Goal: Information Seeking & Learning: Find specific fact

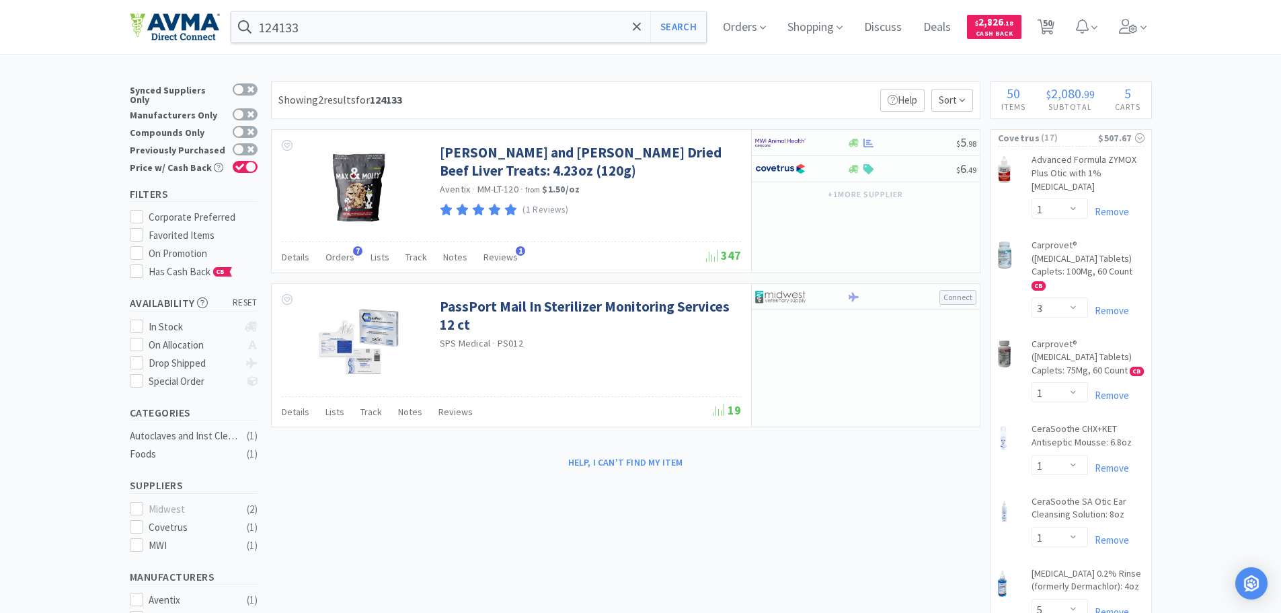
select select "1"
select select "3"
select select "1"
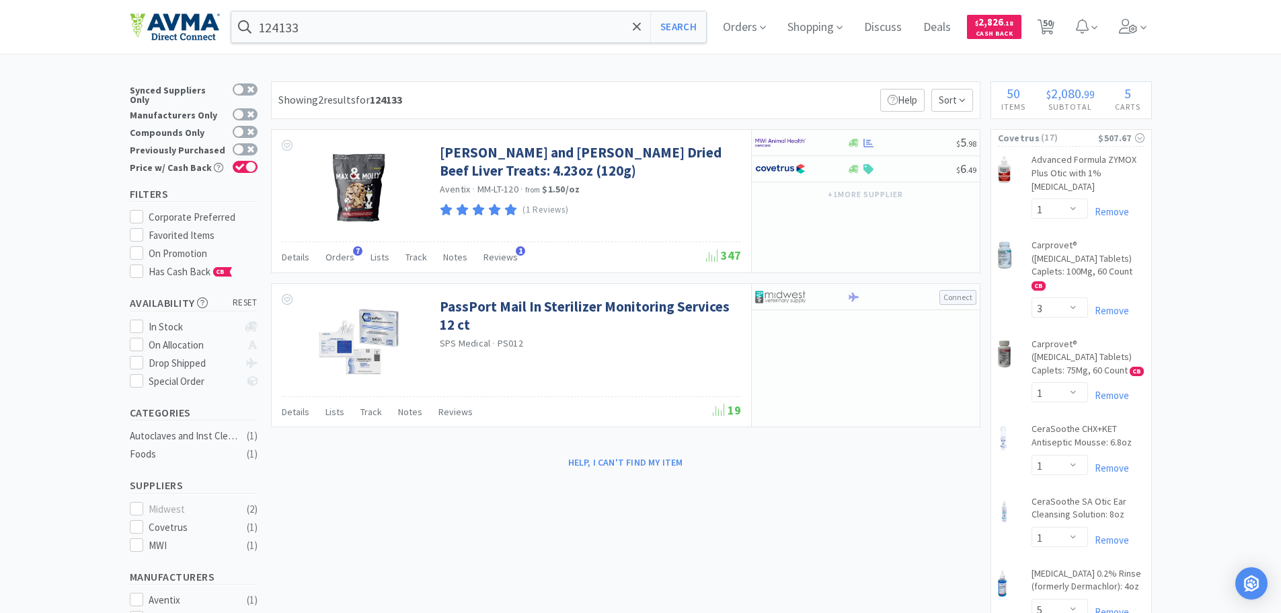
select select "5"
select select "1"
select select "2"
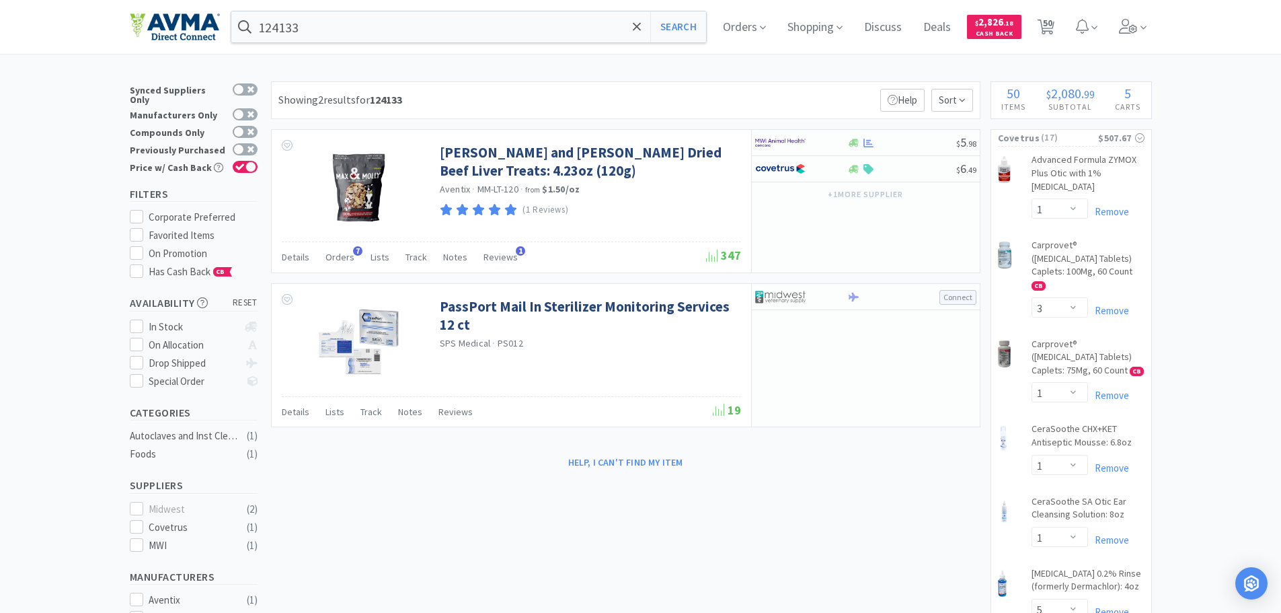
select select "3"
select select "2"
select select "1"
select select "2"
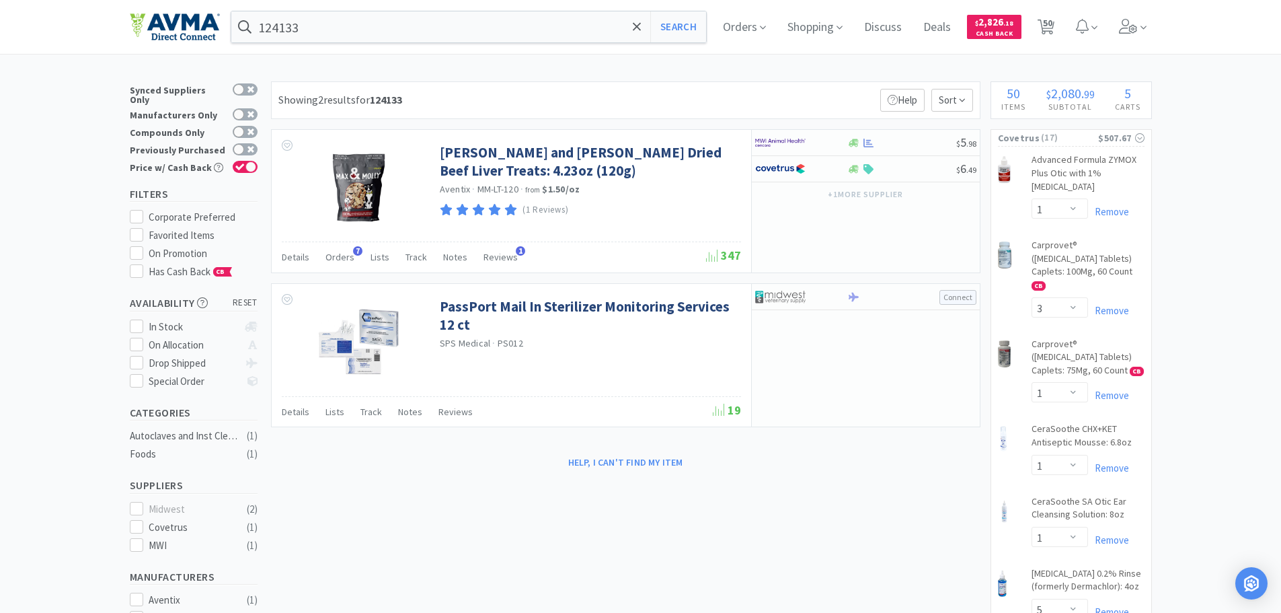
select select "2"
select select "1"
select select "2"
select select "4"
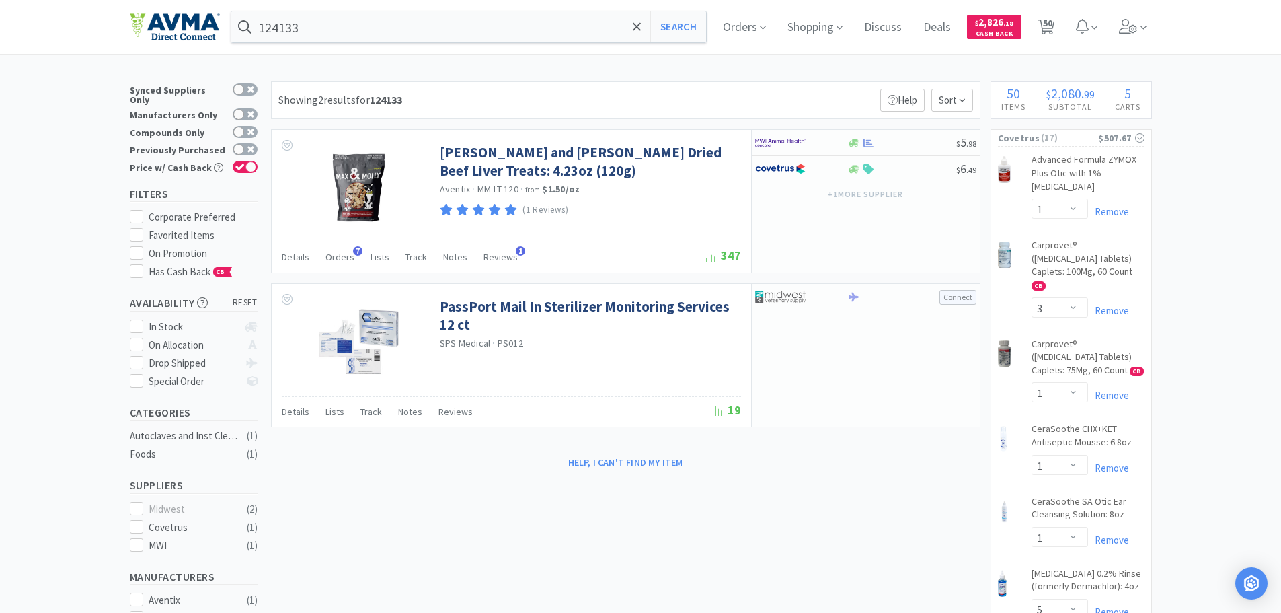
select select "1"
select select "2"
select select "4"
select select "1"
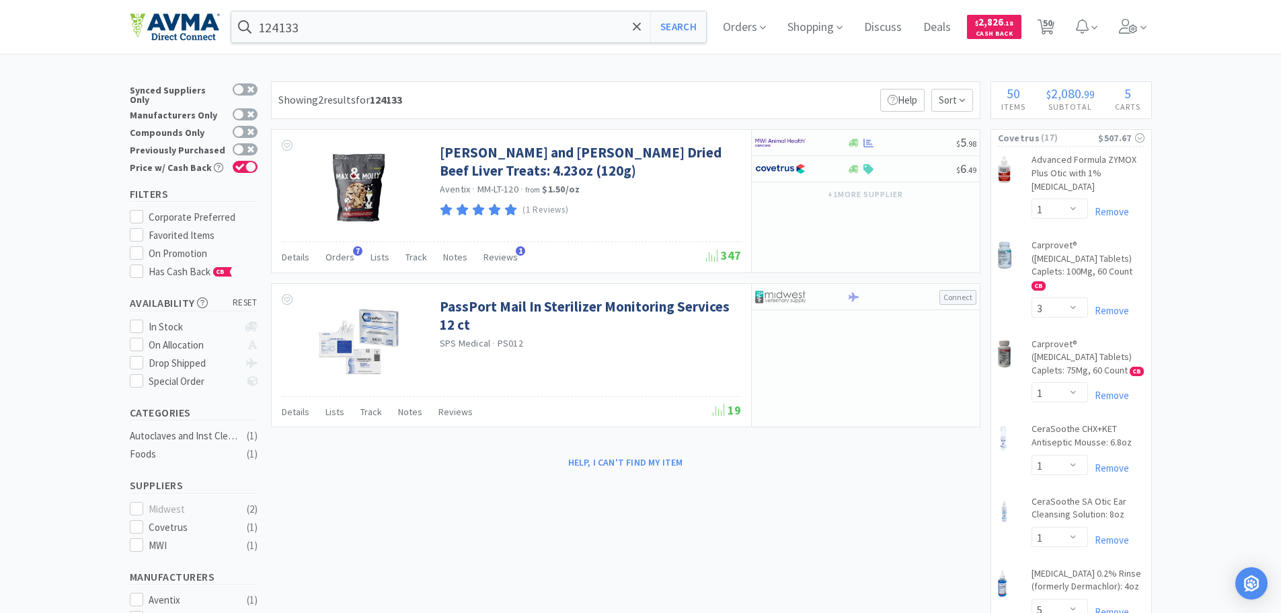
select select "1"
select select "2"
select select "1"
select select "3"
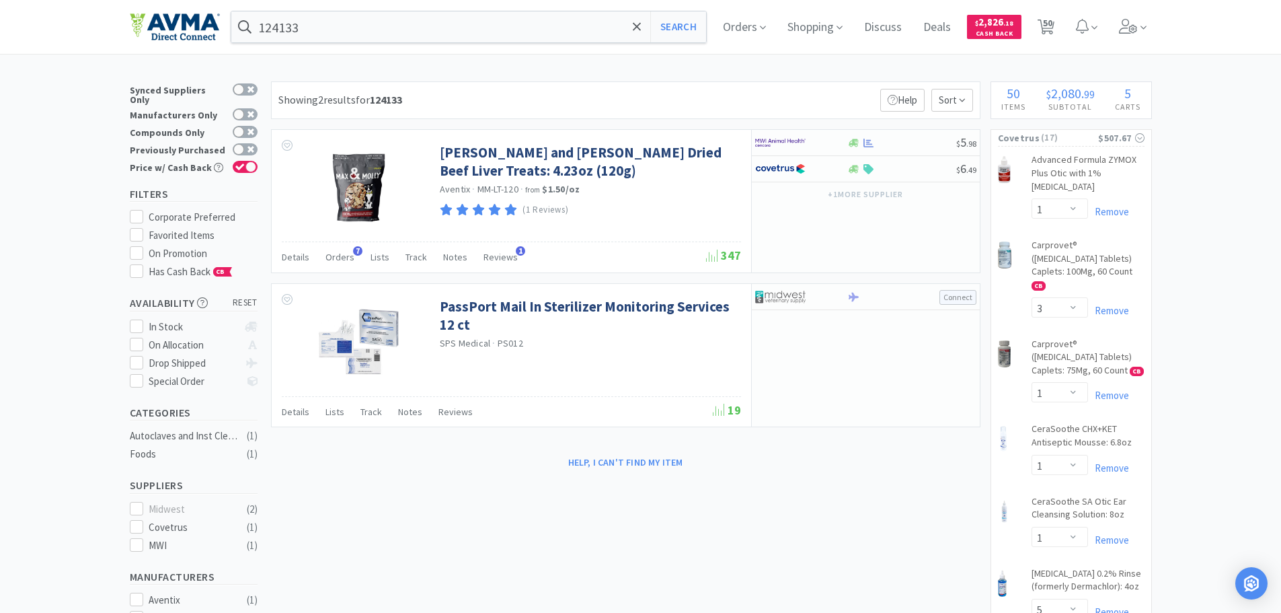
select select "1"
select select "5"
select select "2"
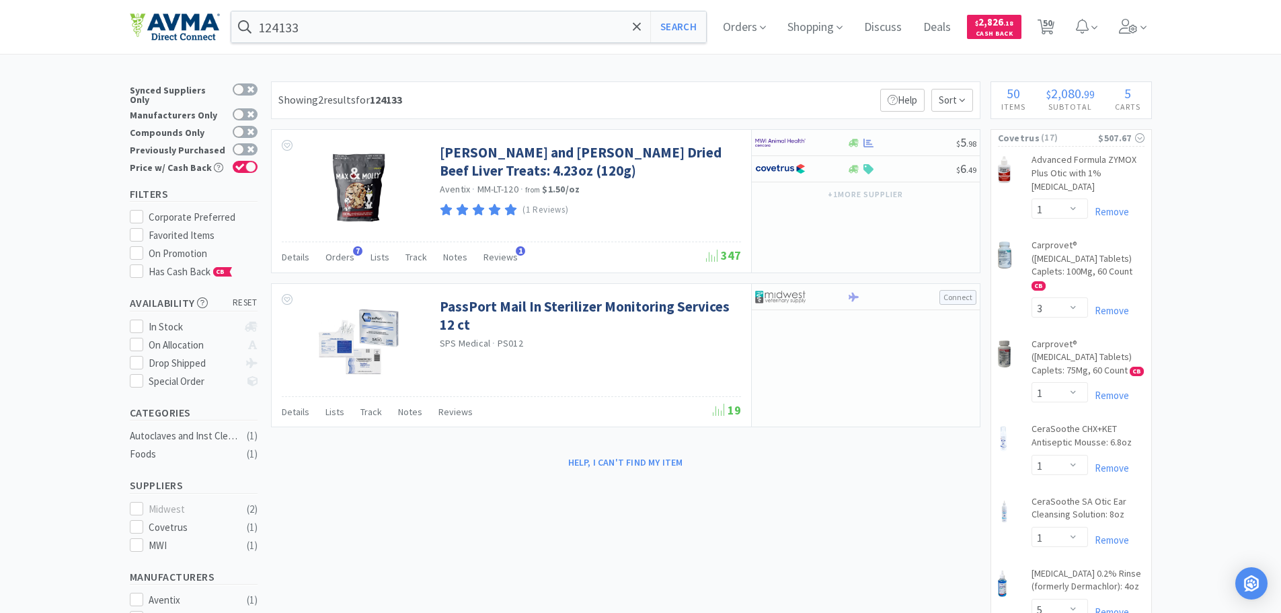
select select "1"
select select "2"
select select "1"
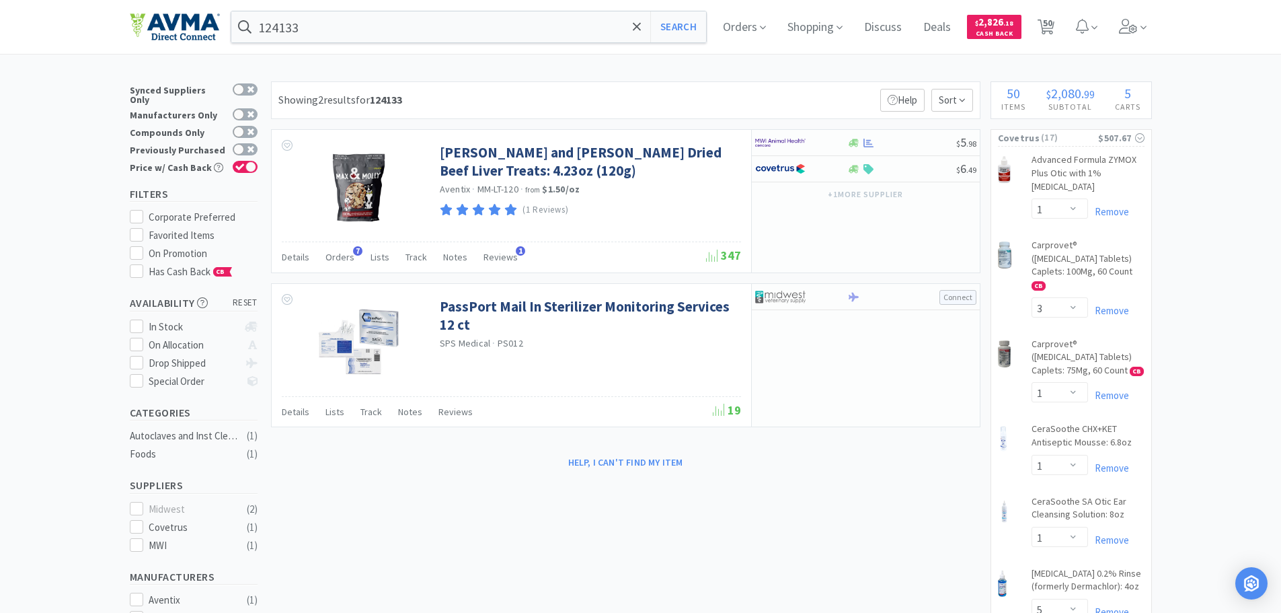
select select "1"
select select "6"
select select "2"
select select "1"
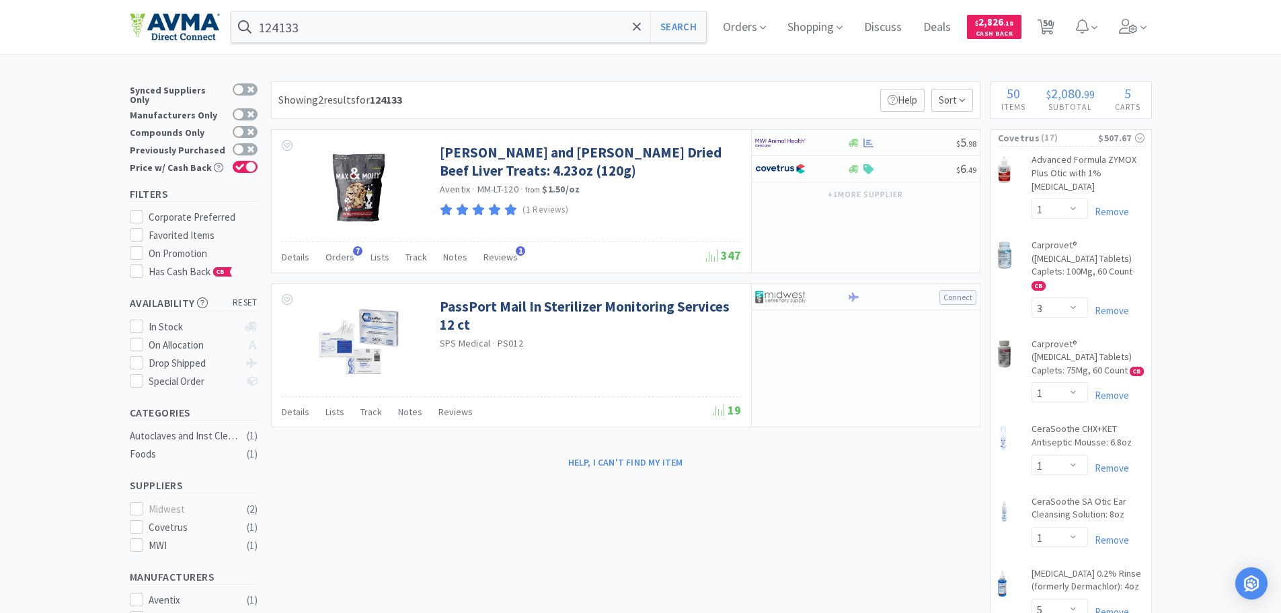
select select "1"
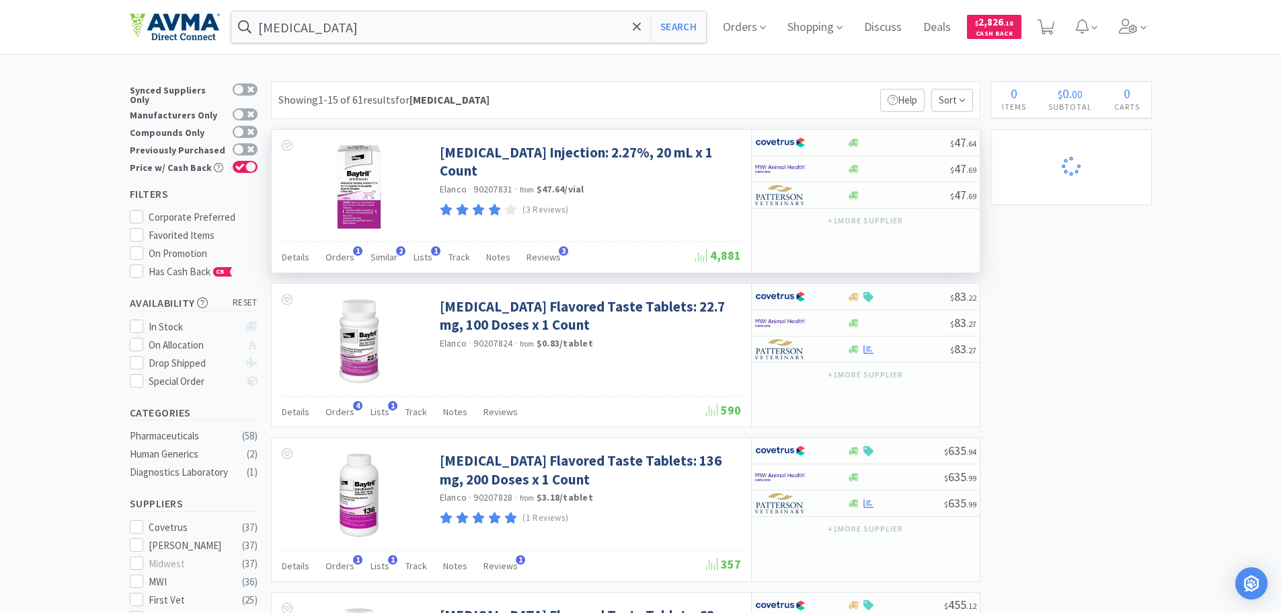
select select "1"
select select "3"
select select "1"
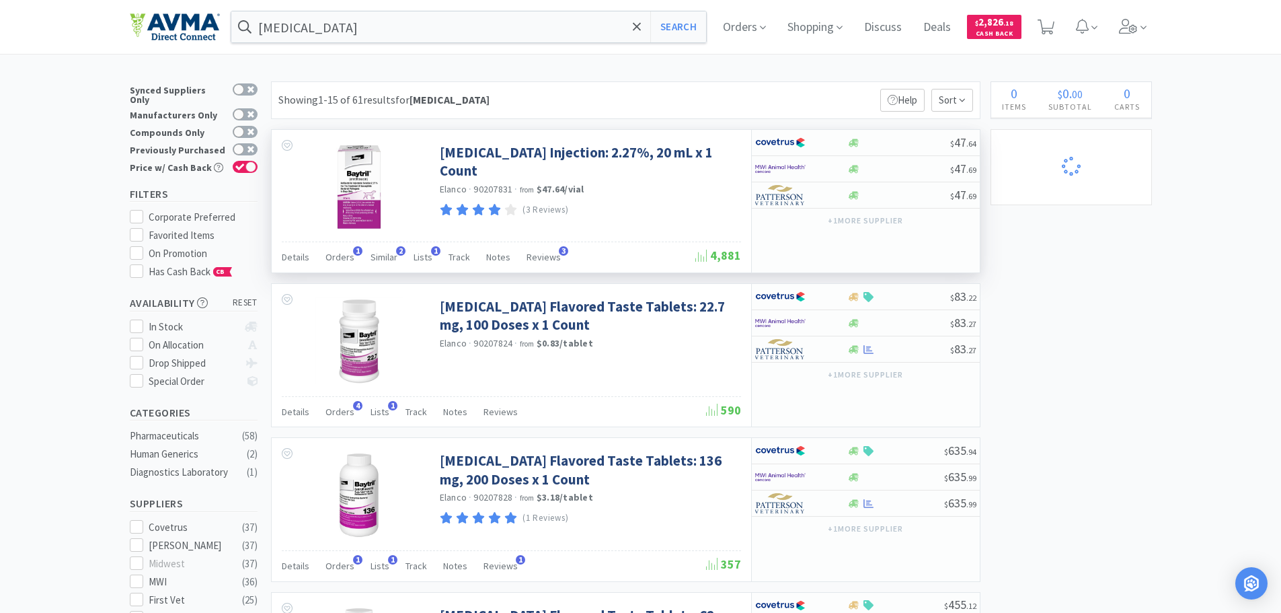
select select "5"
select select "1"
select select "2"
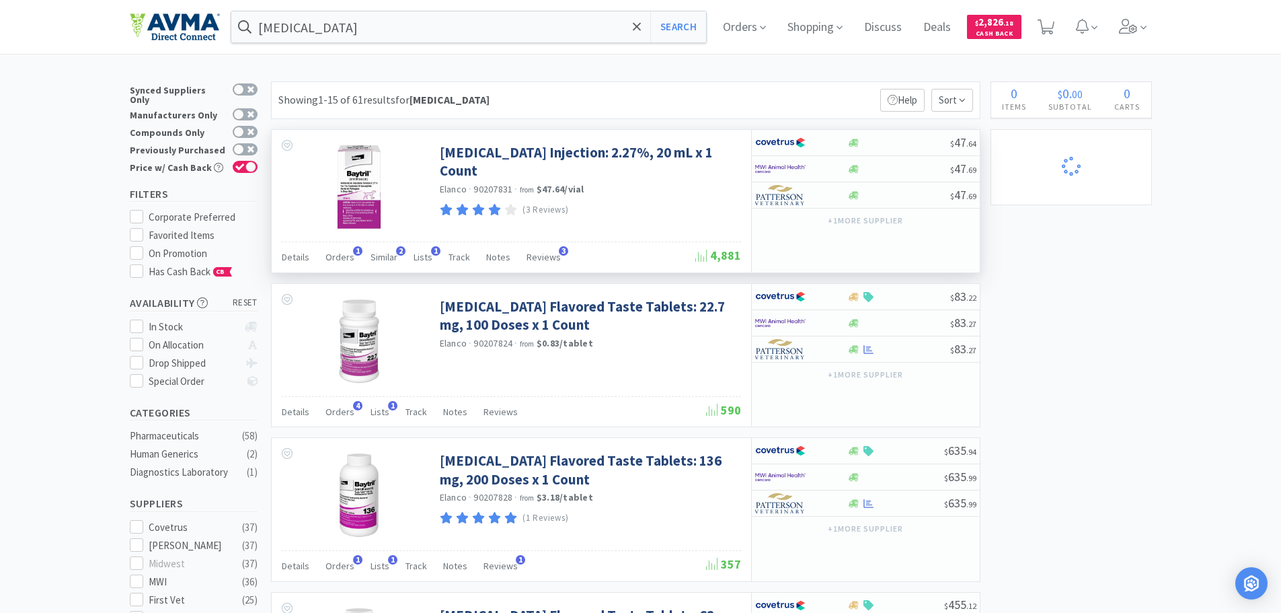
select select "3"
select select "2"
select select "1"
select select "2"
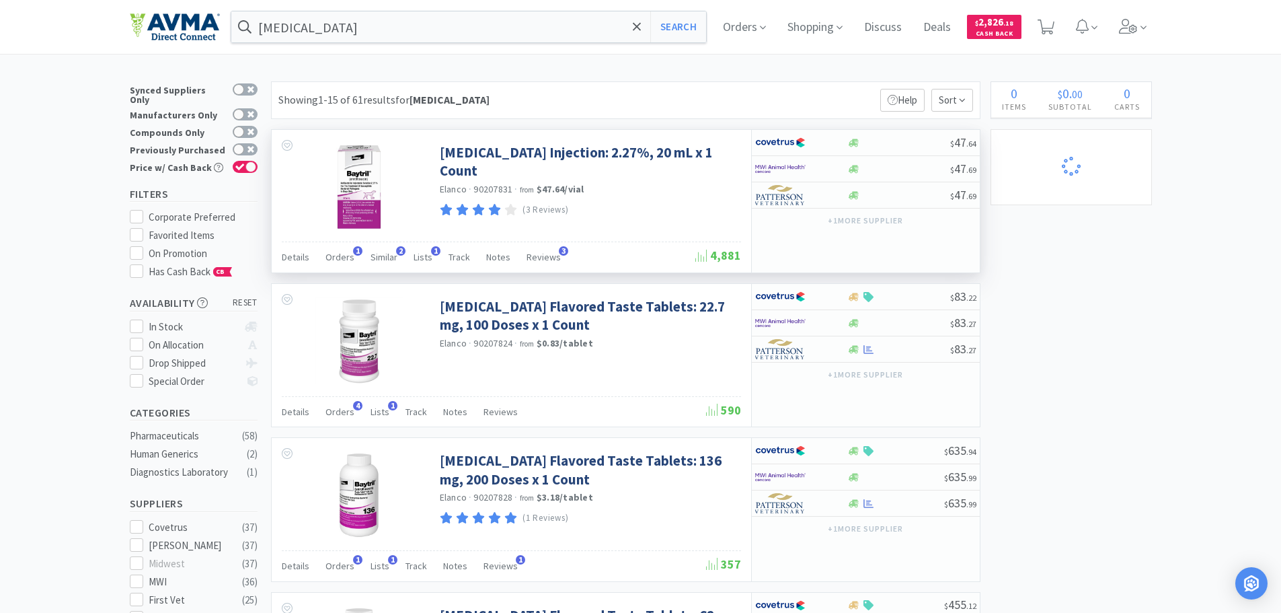
select select "2"
select select "1"
select select "2"
select select "4"
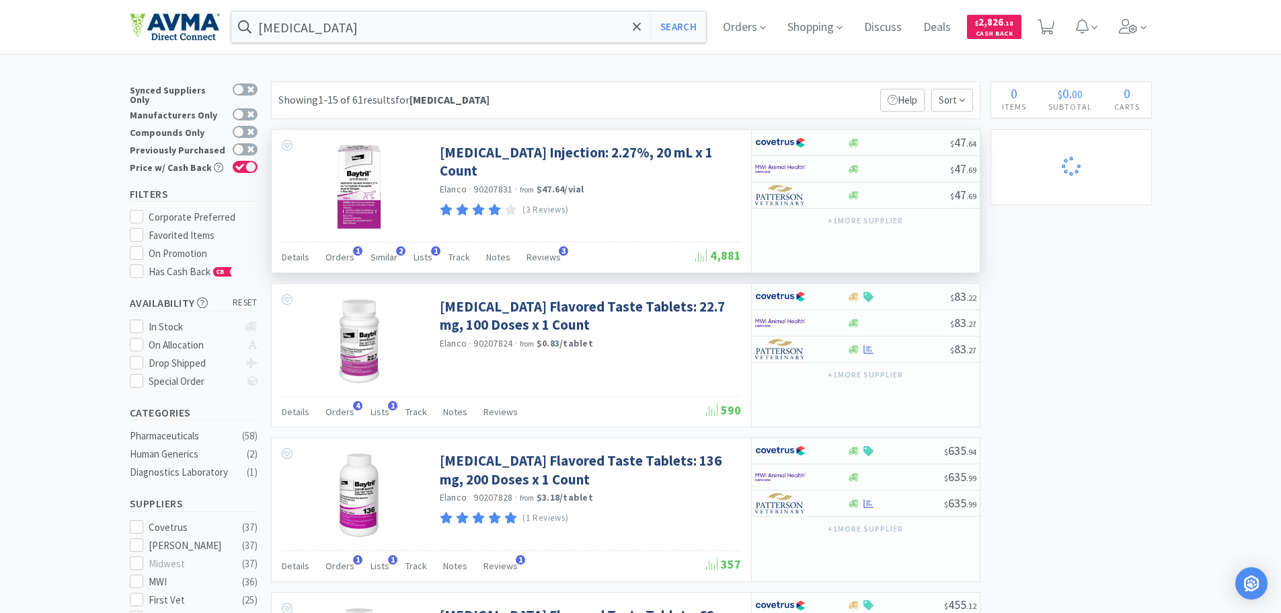
select select "1"
select select "2"
select select "4"
select select "1"
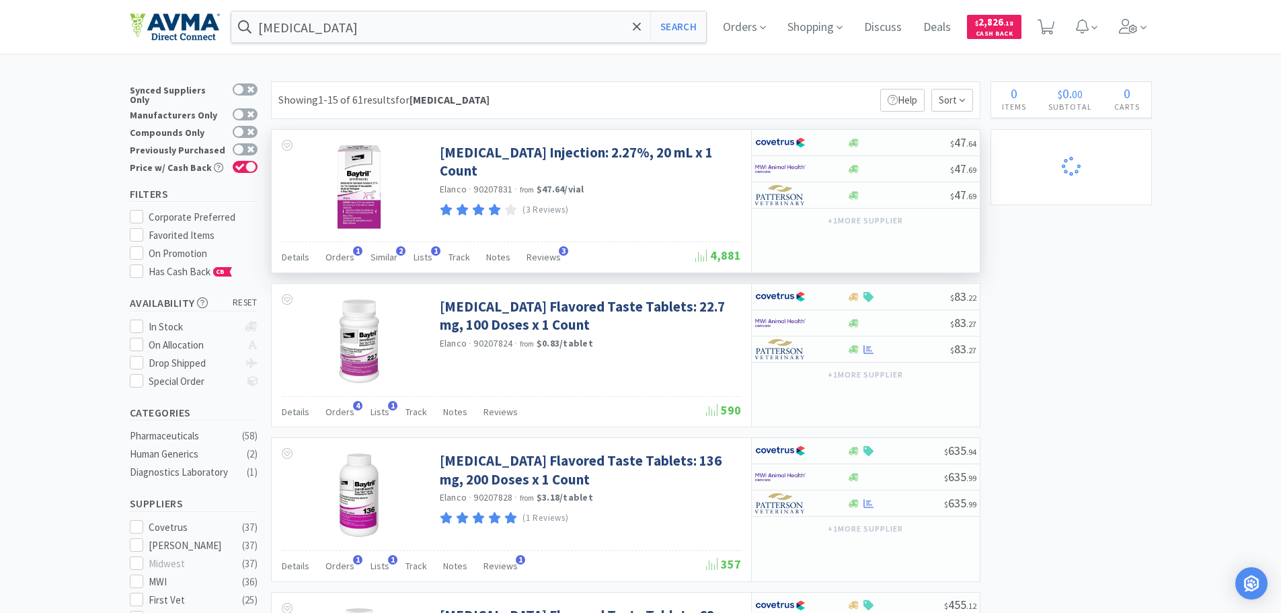
select select "1"
select select "2"
select select "1"
select select "3"
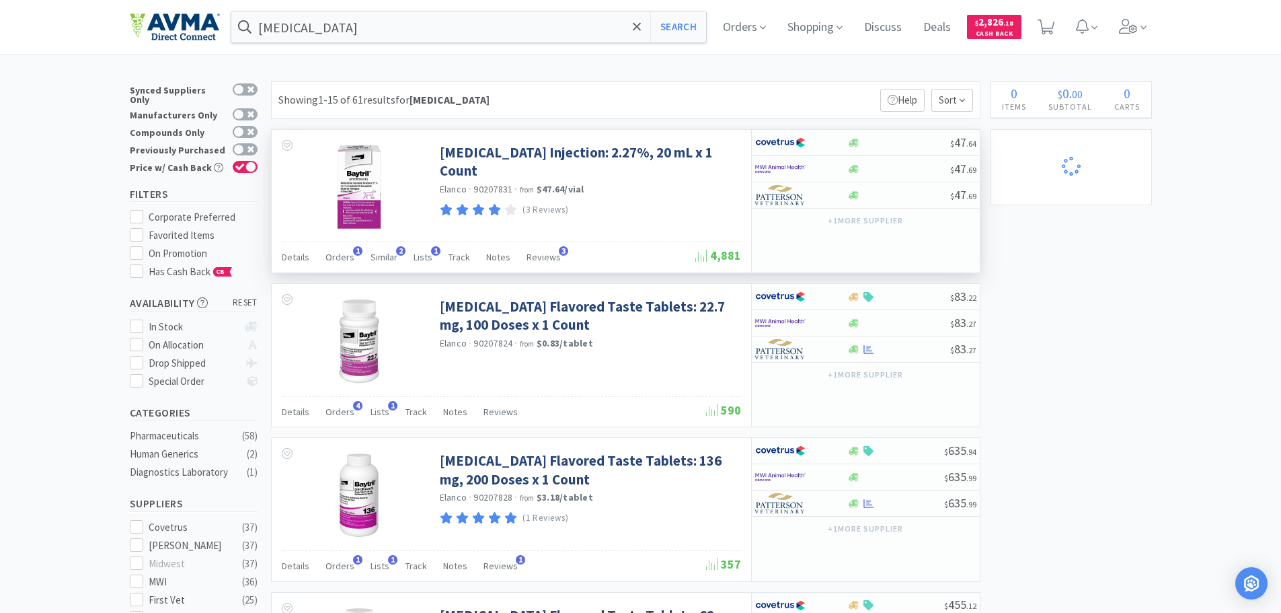
select select "1"
select select "5"
select select "2"
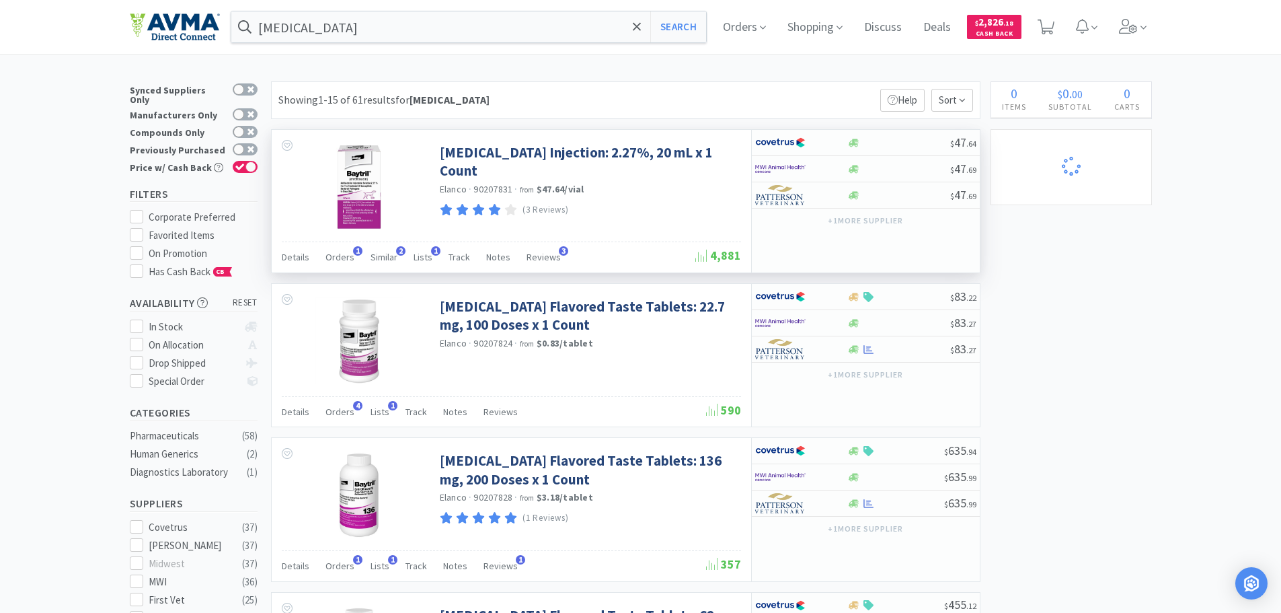
select select "1"
select select "2"
select select "1"
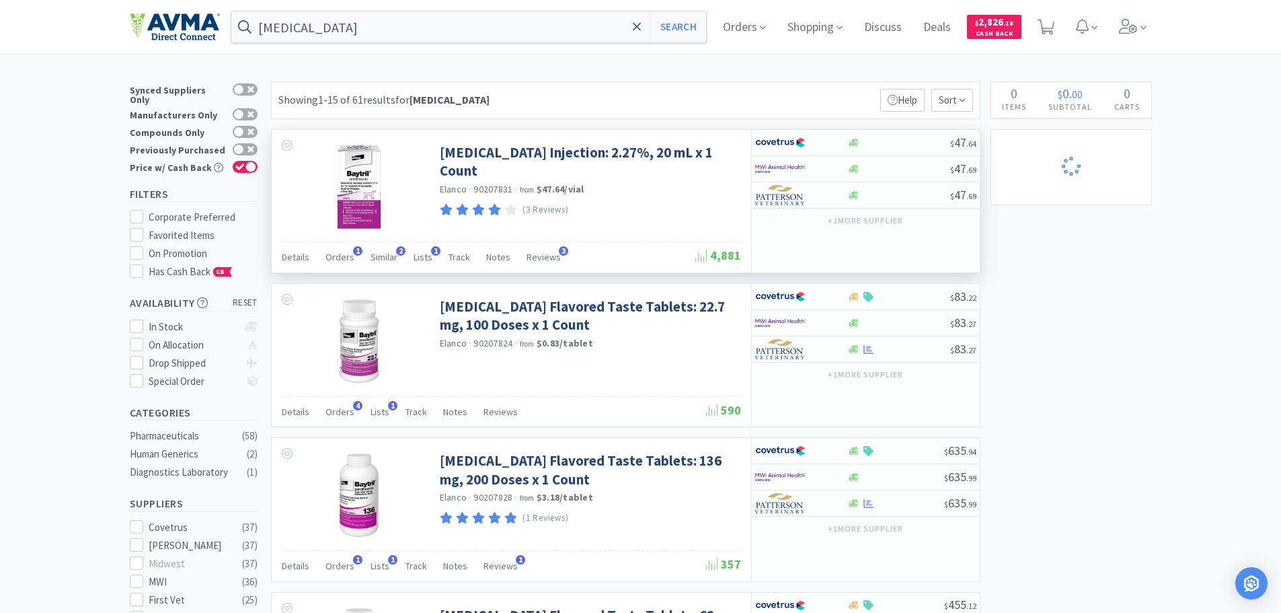
select select "1"
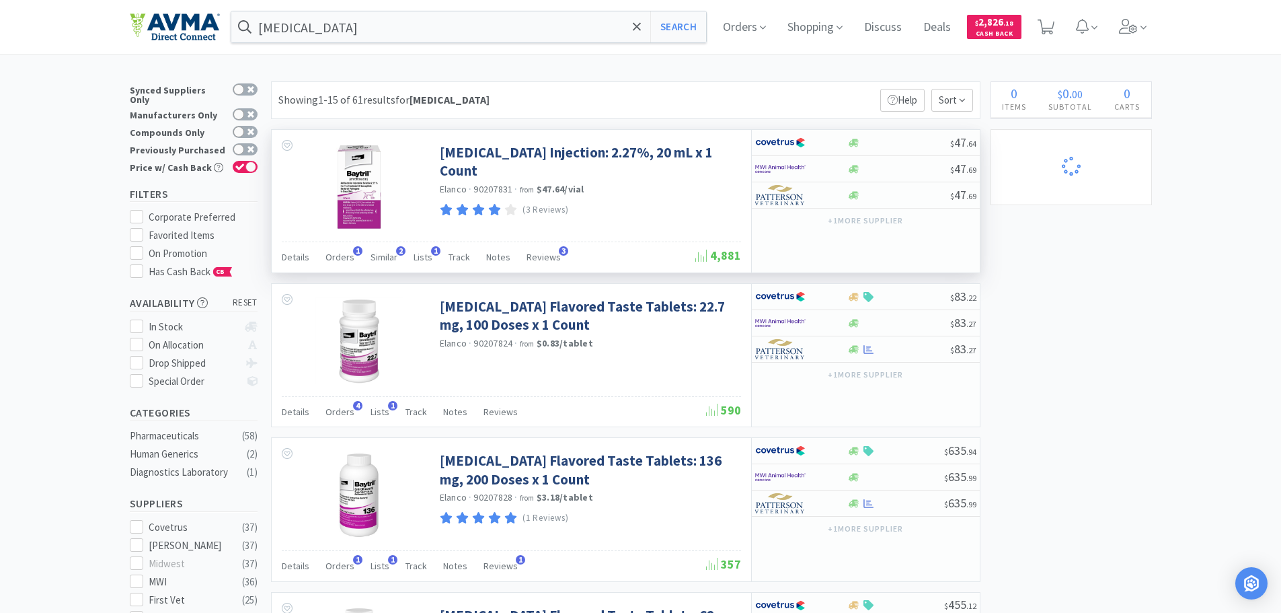
select select "1"
select select "6"
select select "1"
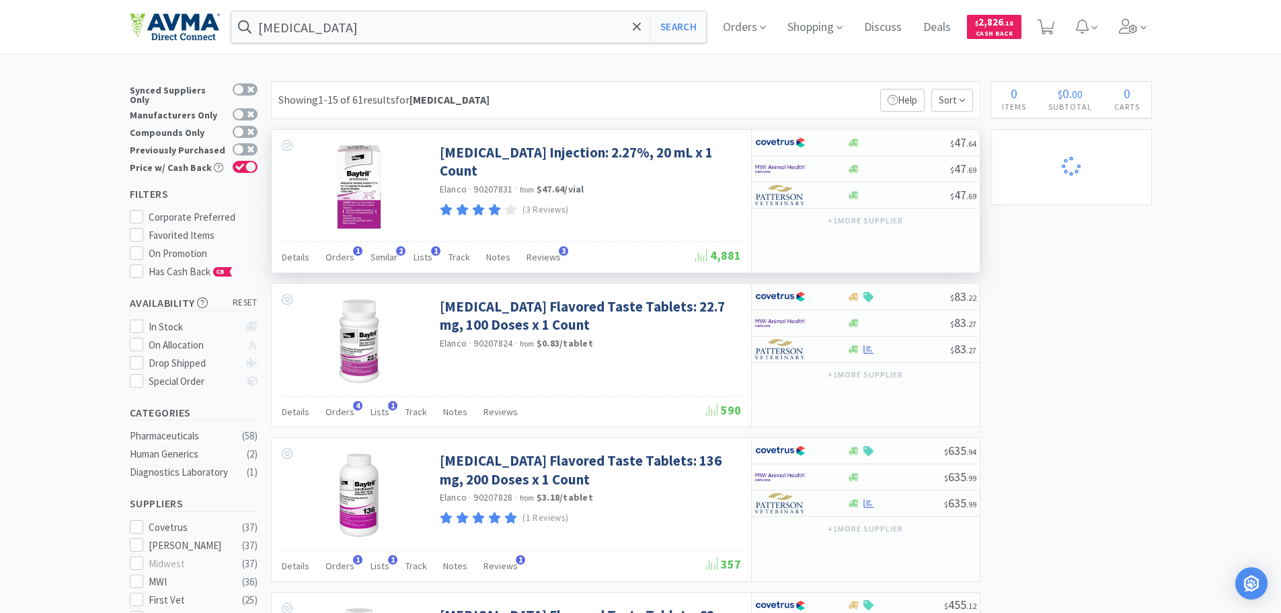
select select "2"
select select "1"
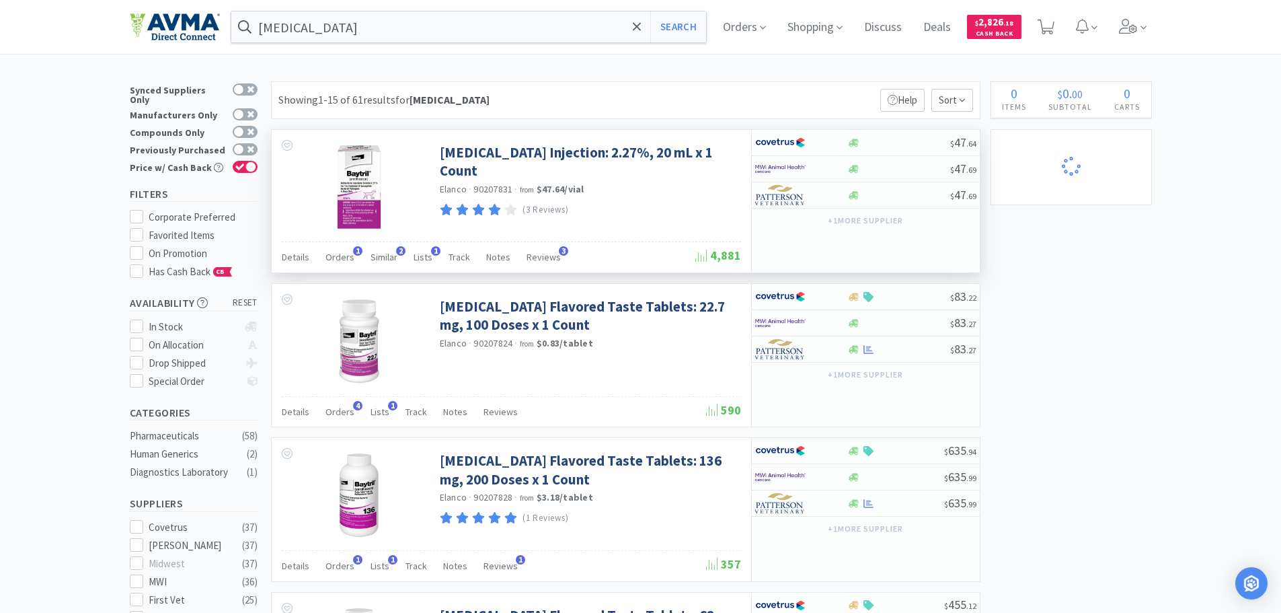
select select "1"
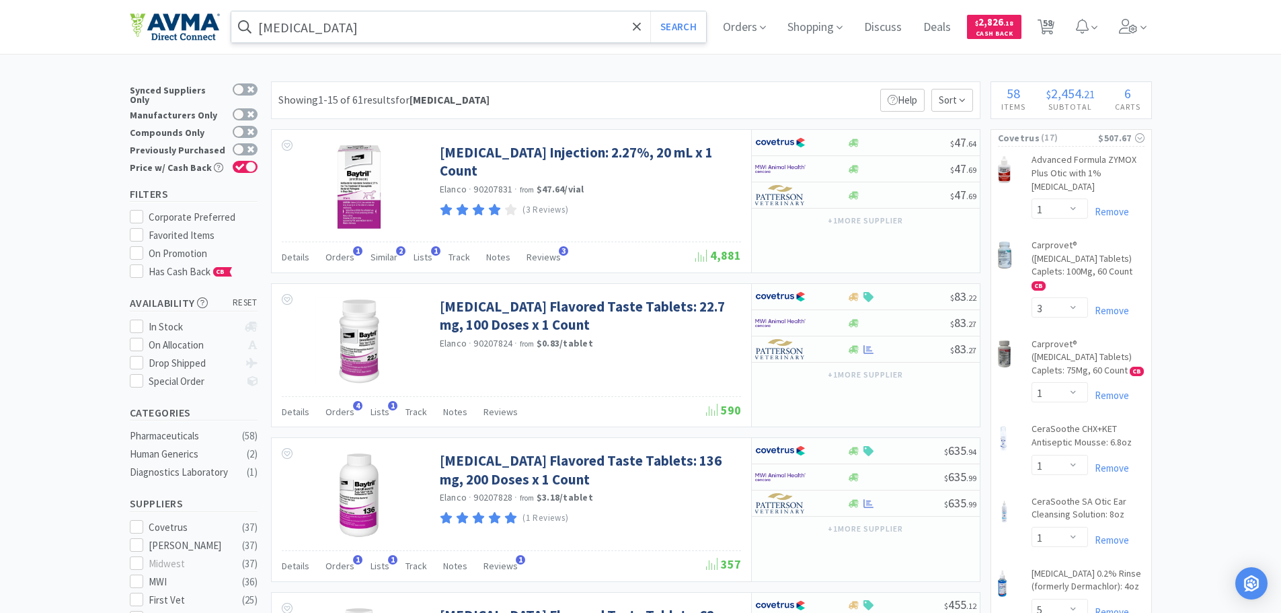
click at [287, 42] on div "baytril Search" at bounding box center [469, 27] width 477 height 32
click at [287, 30] on input "baytril" at bounding box center [469, 26] width 476 height 31
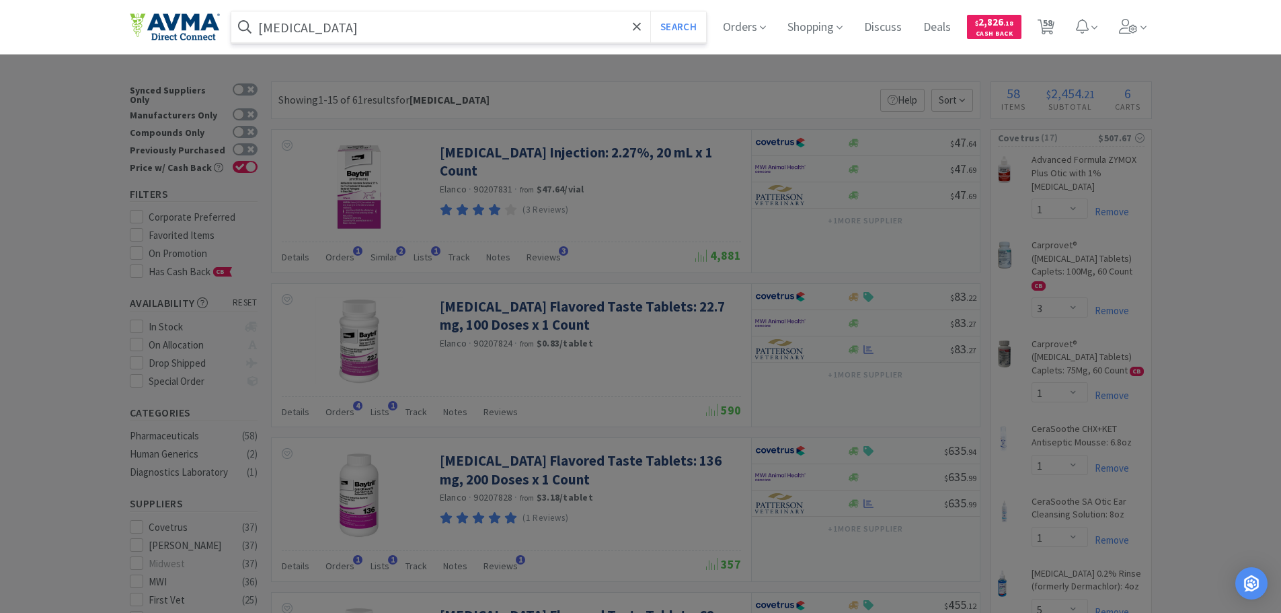
paste input "562.30500.3"
type input "562.30500.3"
click at [650, 11] on button "Search" at bounding box center [678, 26] width 56 height 31
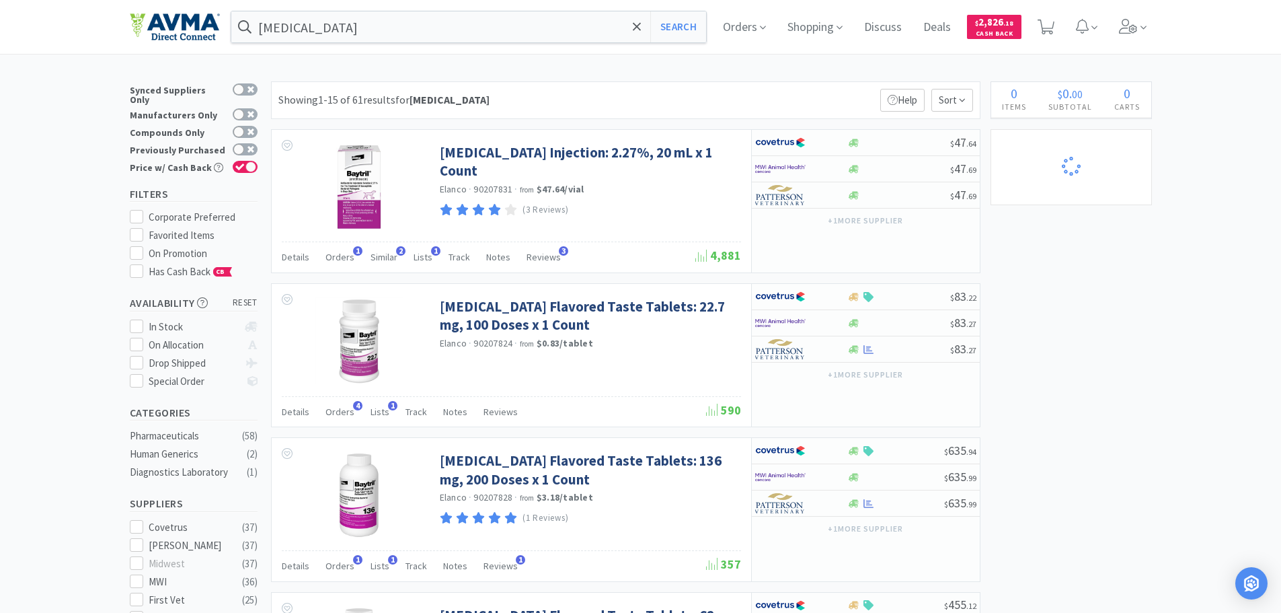
select select "1"
select select "3"
select select "1"
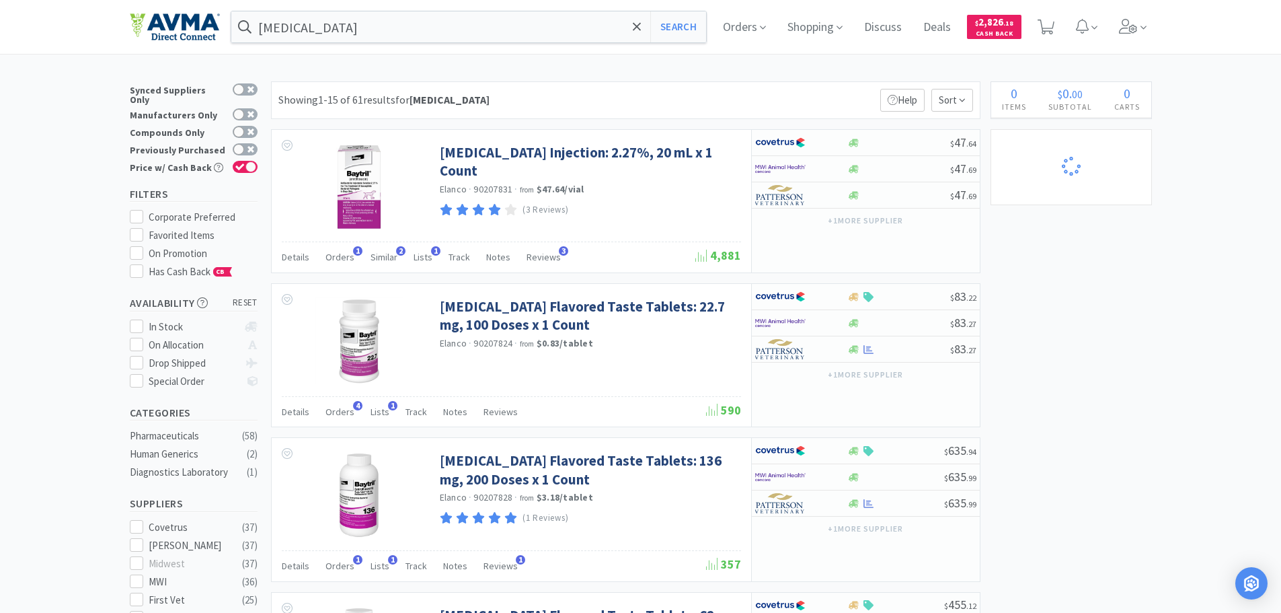
select select "5"
select select "1"
select select "2"
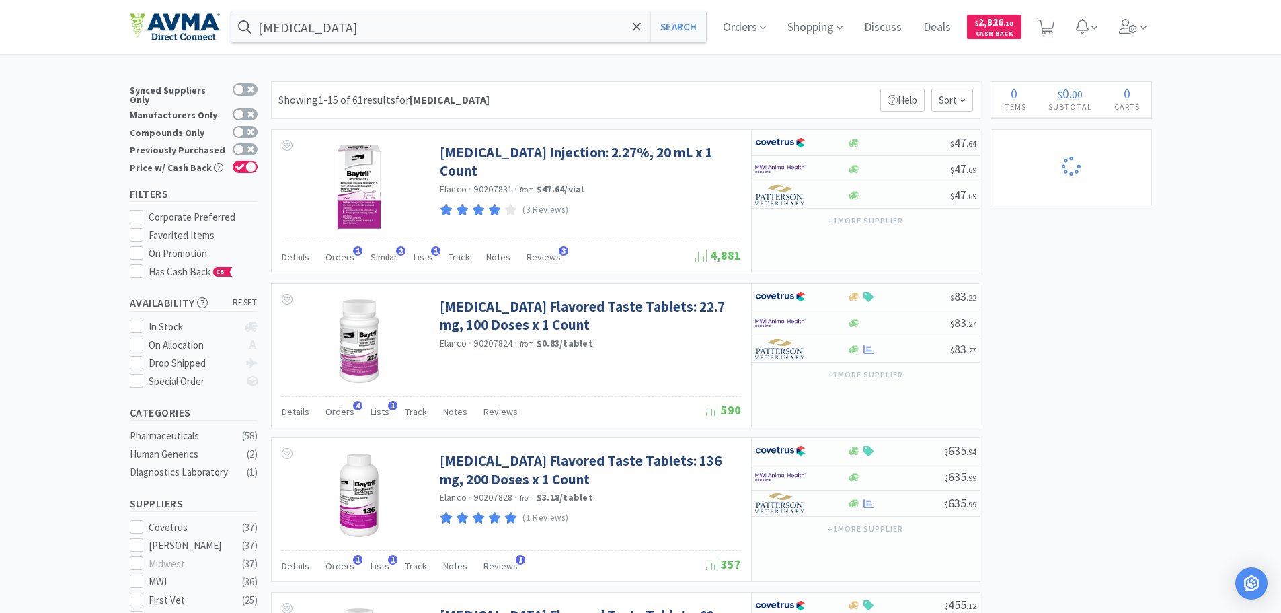
select select "3"
select select "2"
select select "1"
select select "2"
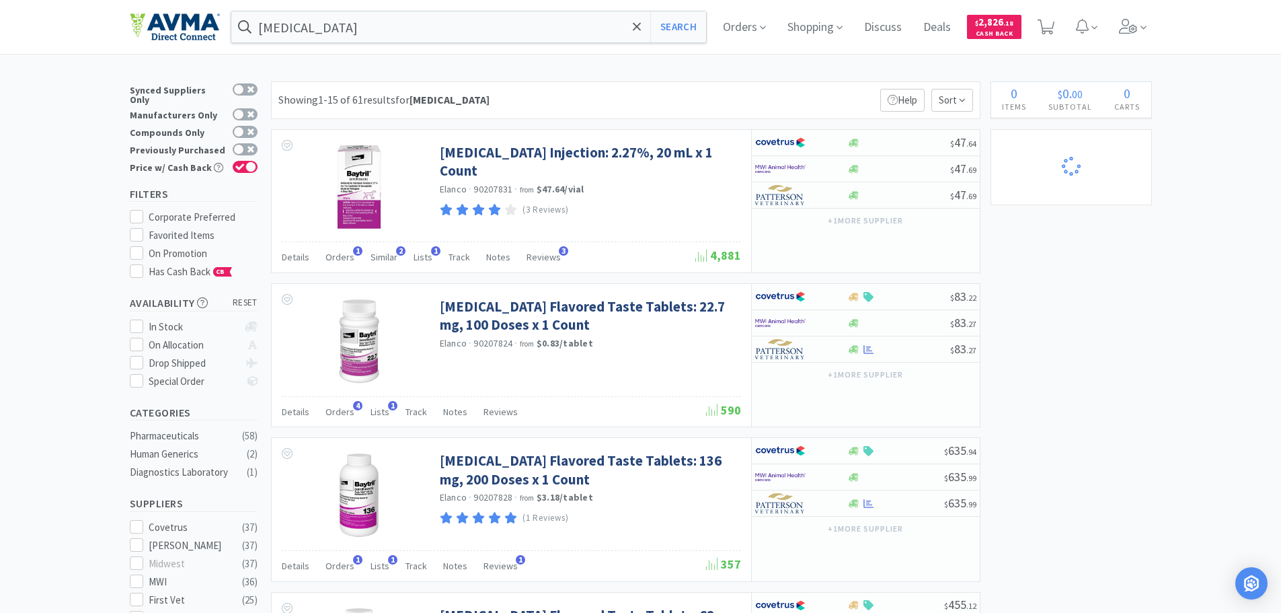
select select "2"
select select "1"
select select "2"
select select "4"
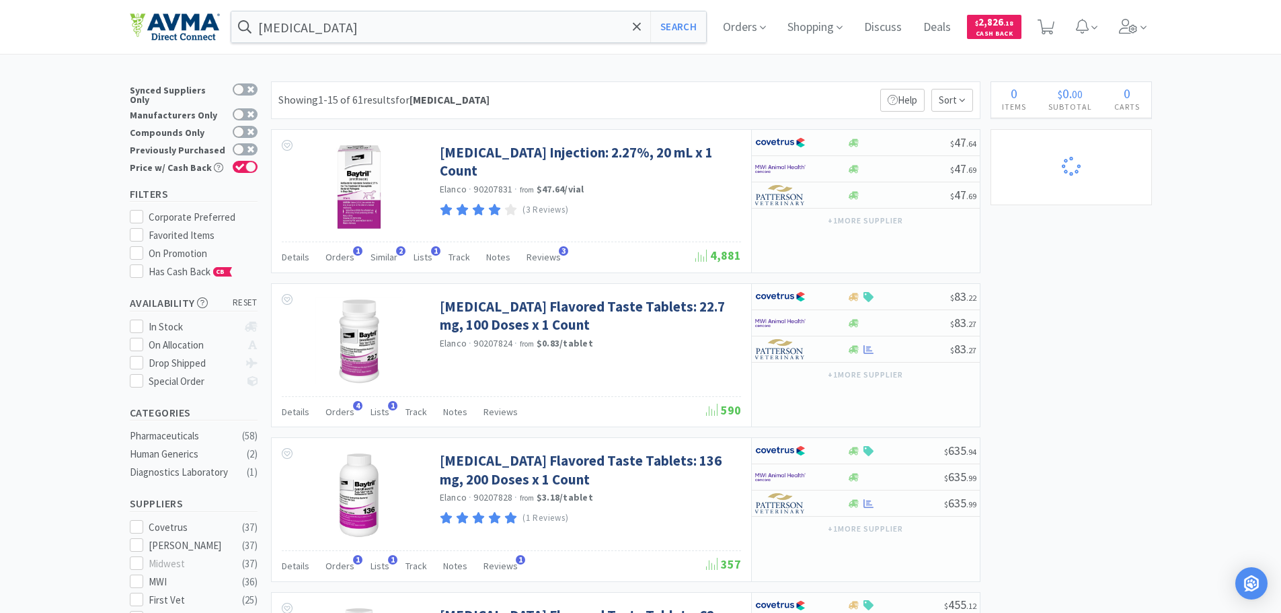
select select "1"
select select "2"
select select "4"
select select "1"
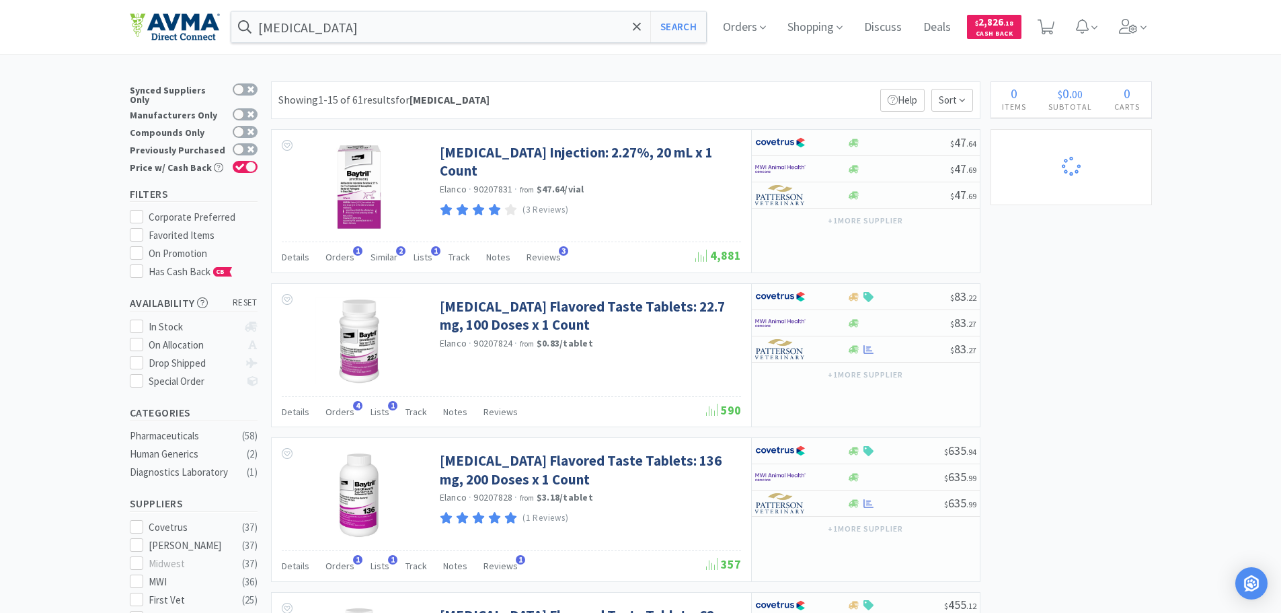
select select "1"
select select "2"
select select "1"
select select "3"
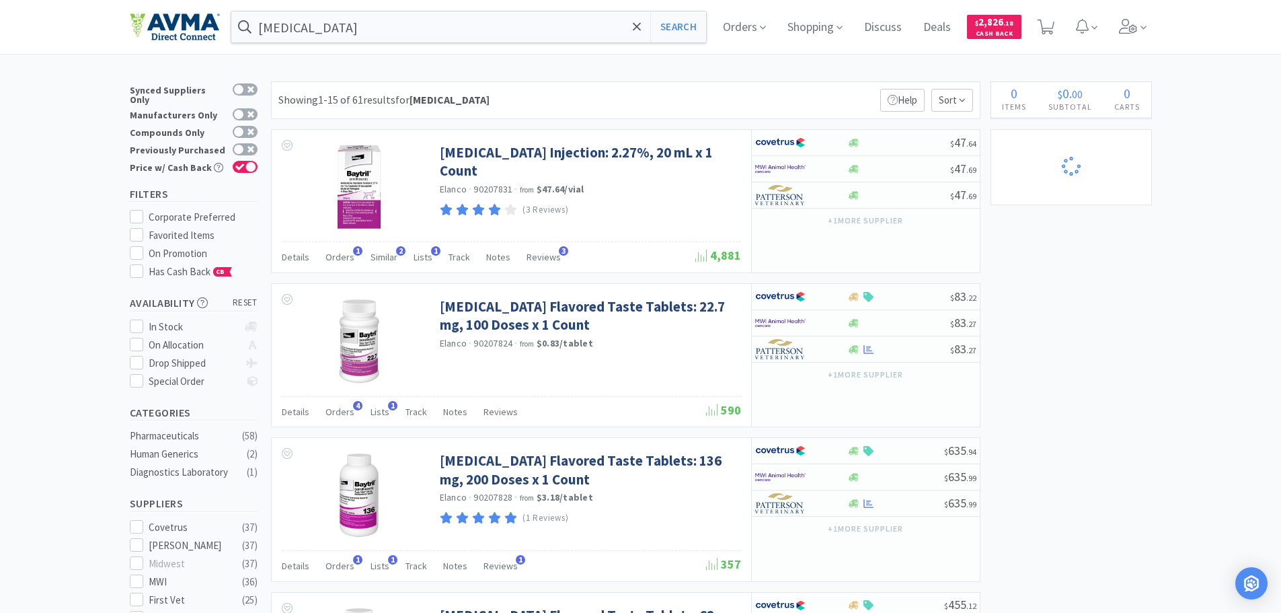
select select "1"
select select "5"
select select "2"
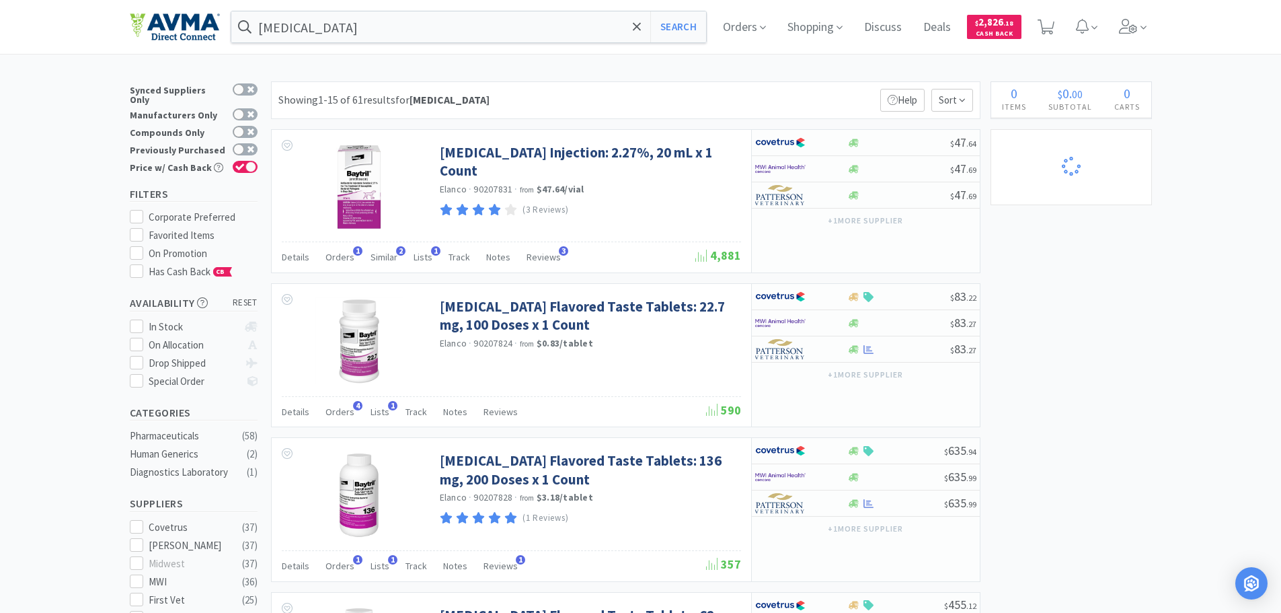
select select "1"
select select "2"
select select "1"
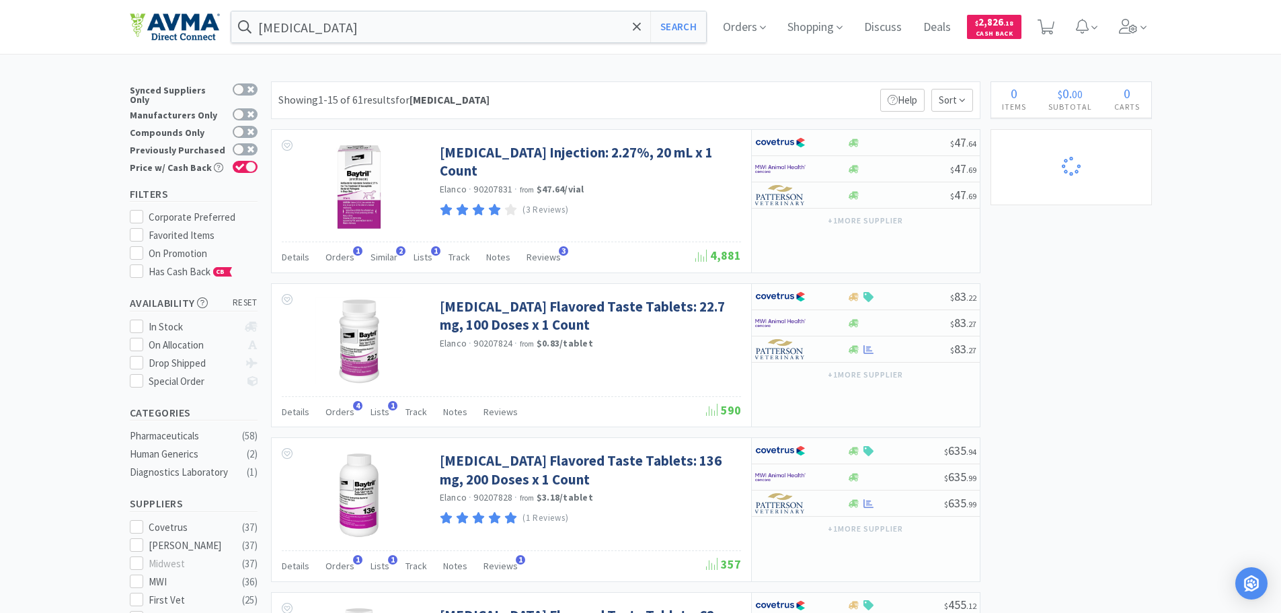
select select "1"
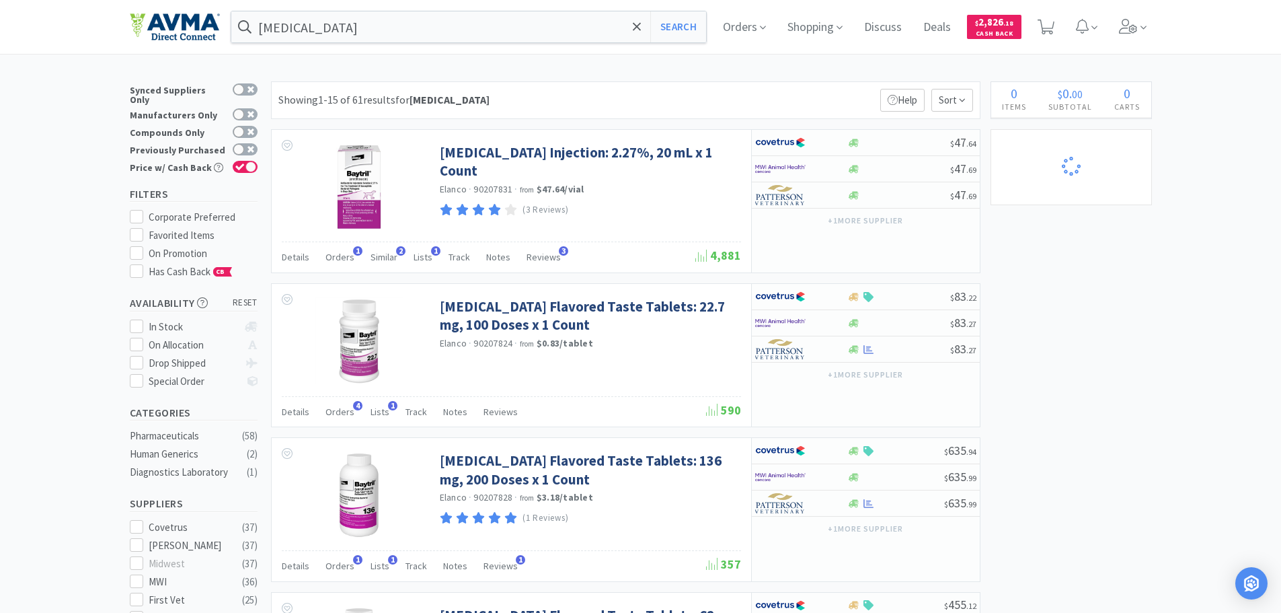
select select "1"
select select "6"
select select "1"
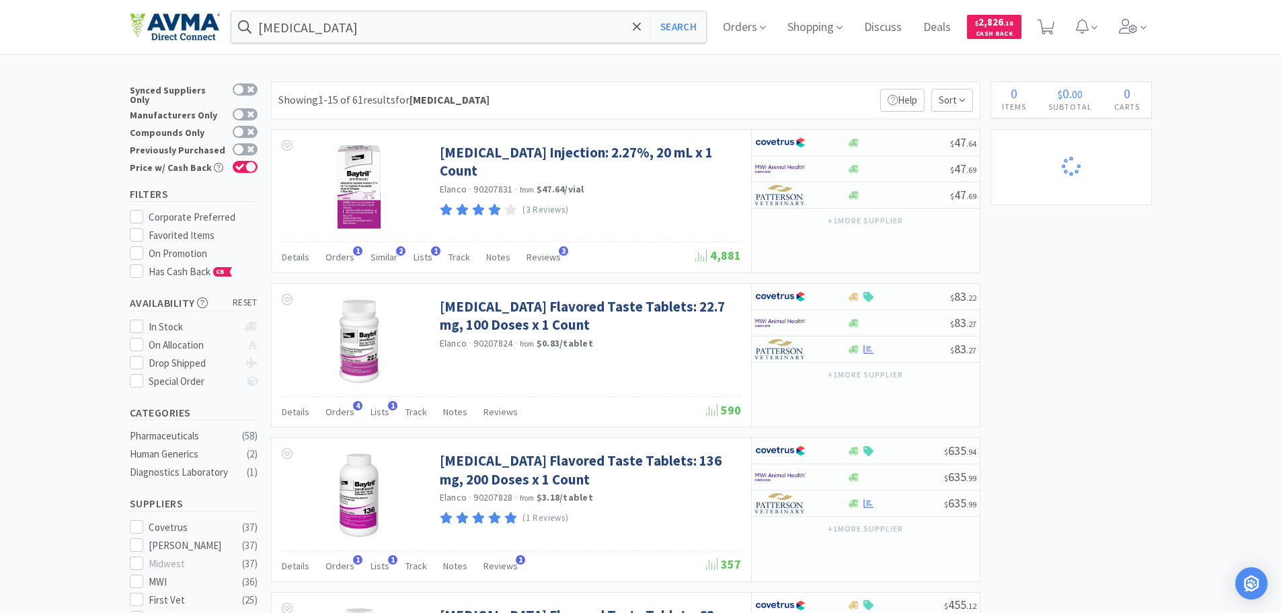
select select "2"
select select "1"
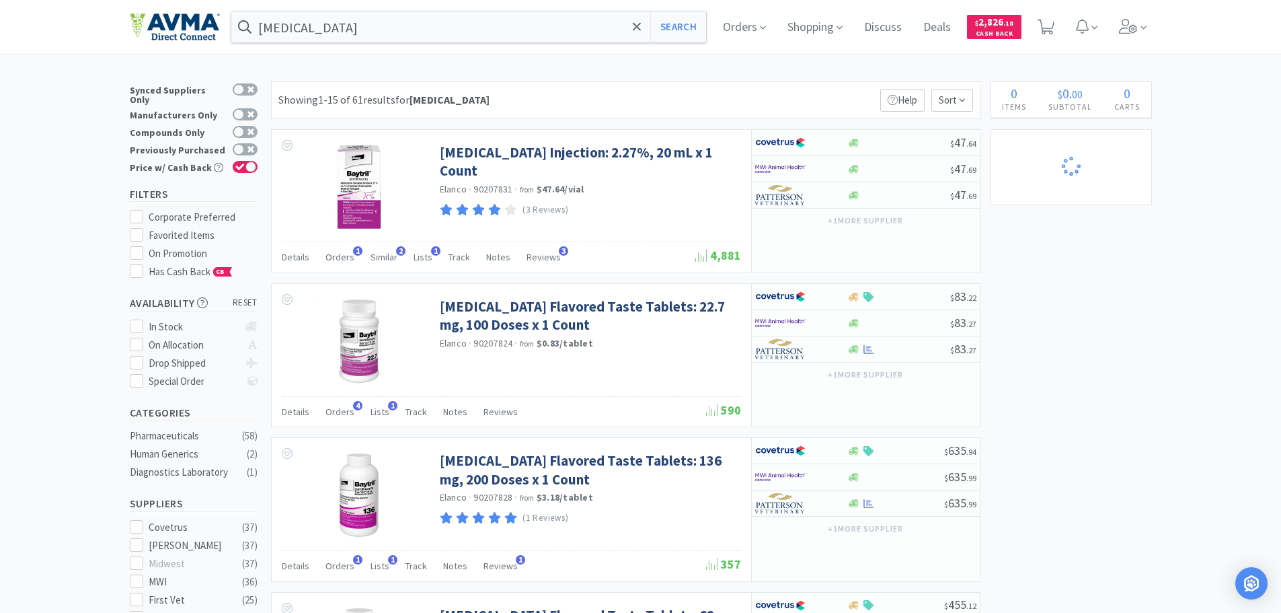
select select "1"
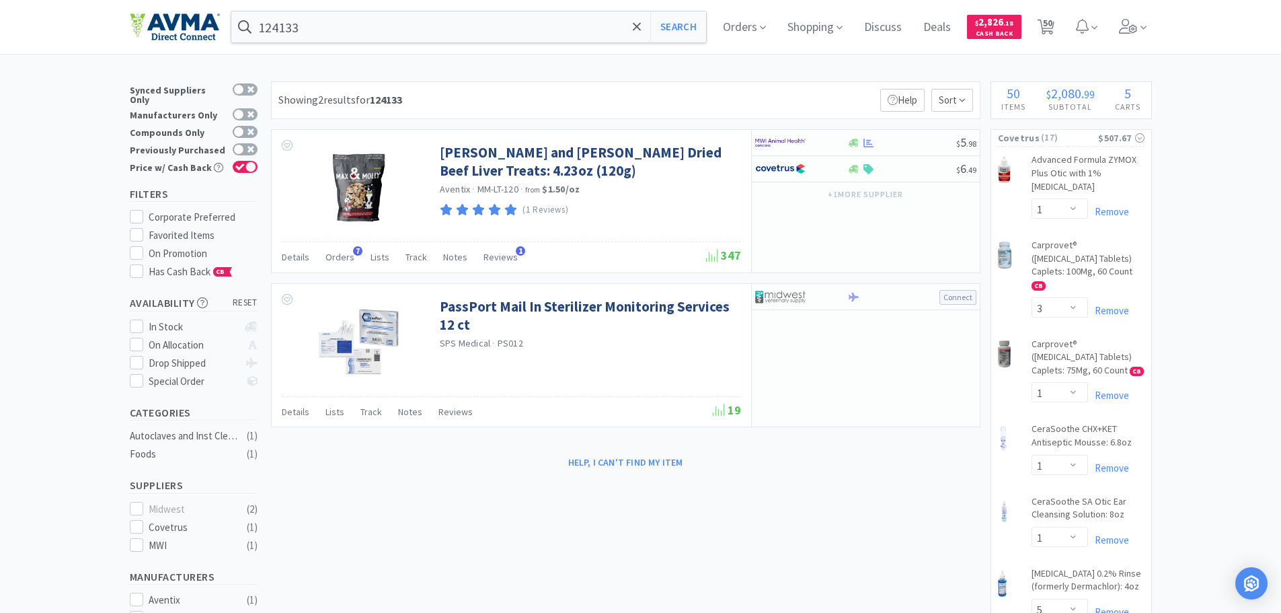
select select "1"
select select "3"
select select "1"
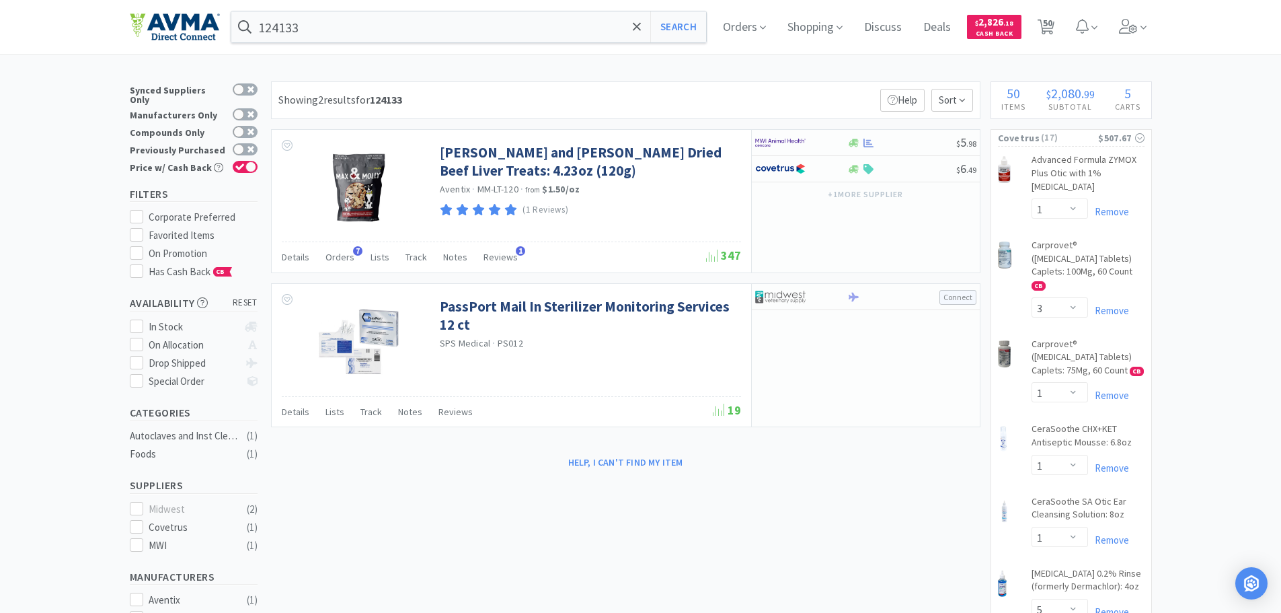
select select "5"
select select "1"
select select "2"
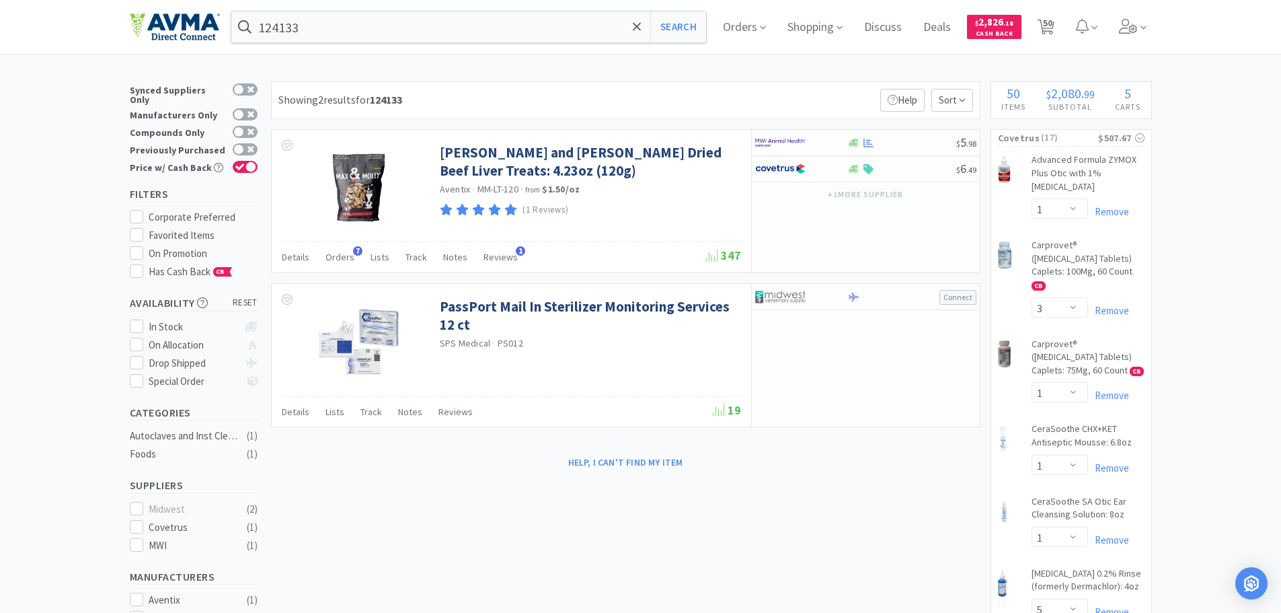
select select "3"
select select "2"
select select "1"
select select "2"
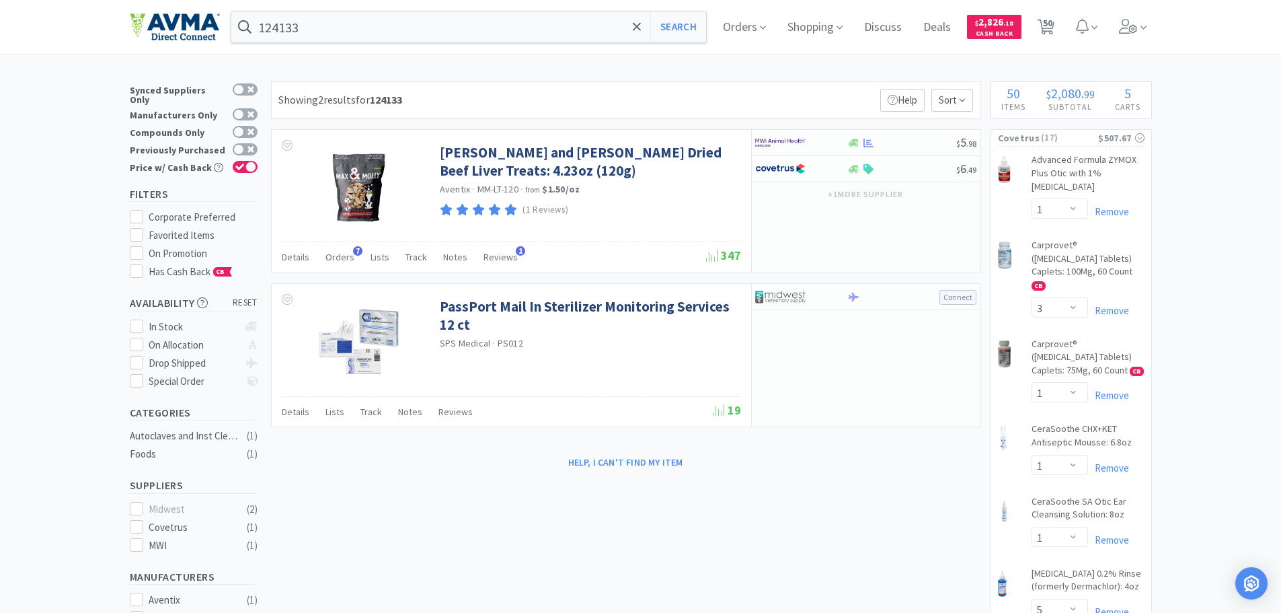
select select "2"
select select "1"
select select "2"
select select "4"
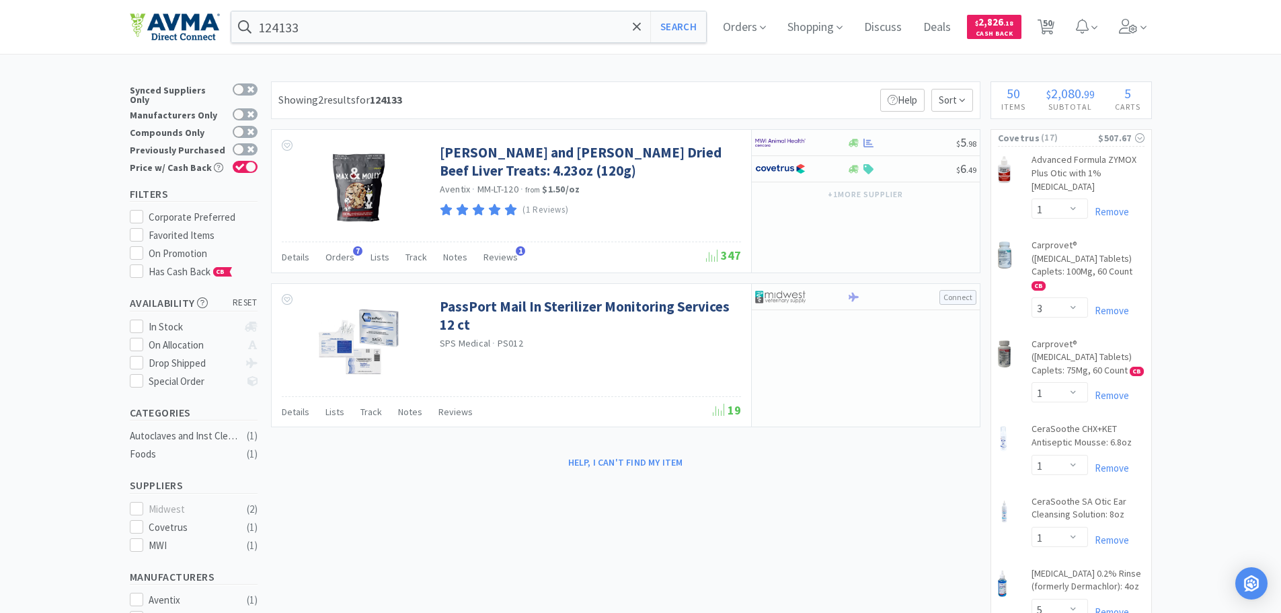
select select "1"
select select "2"
select select "4"
select select "1"
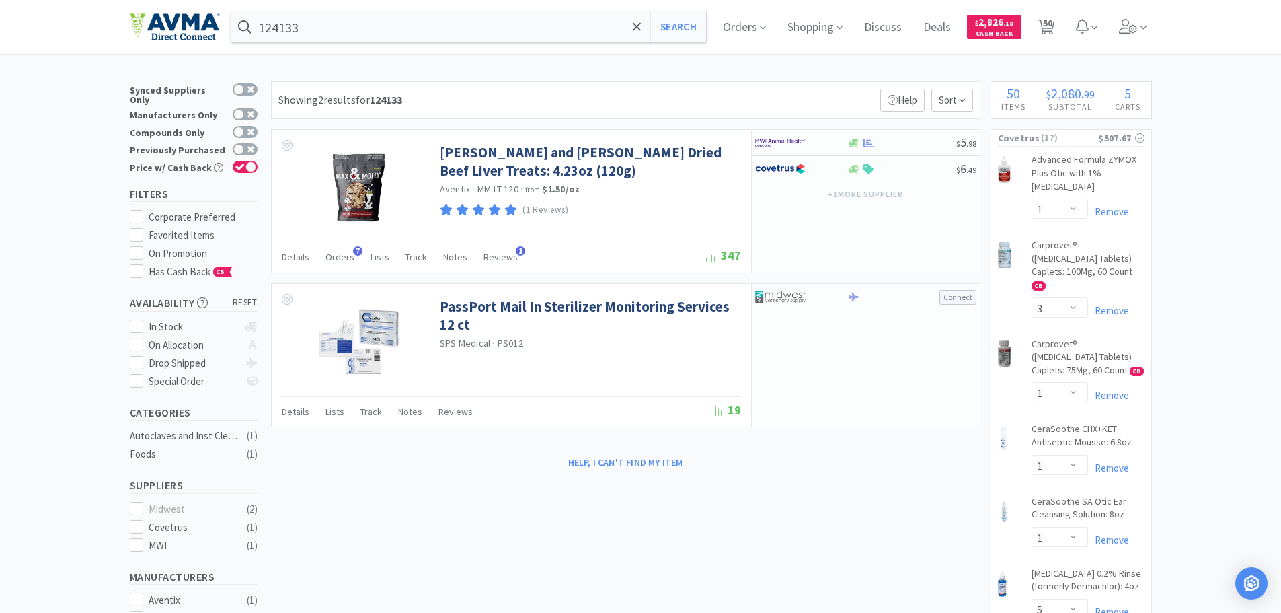
select select "1"
select select "2"
select select "1"
select select "3"
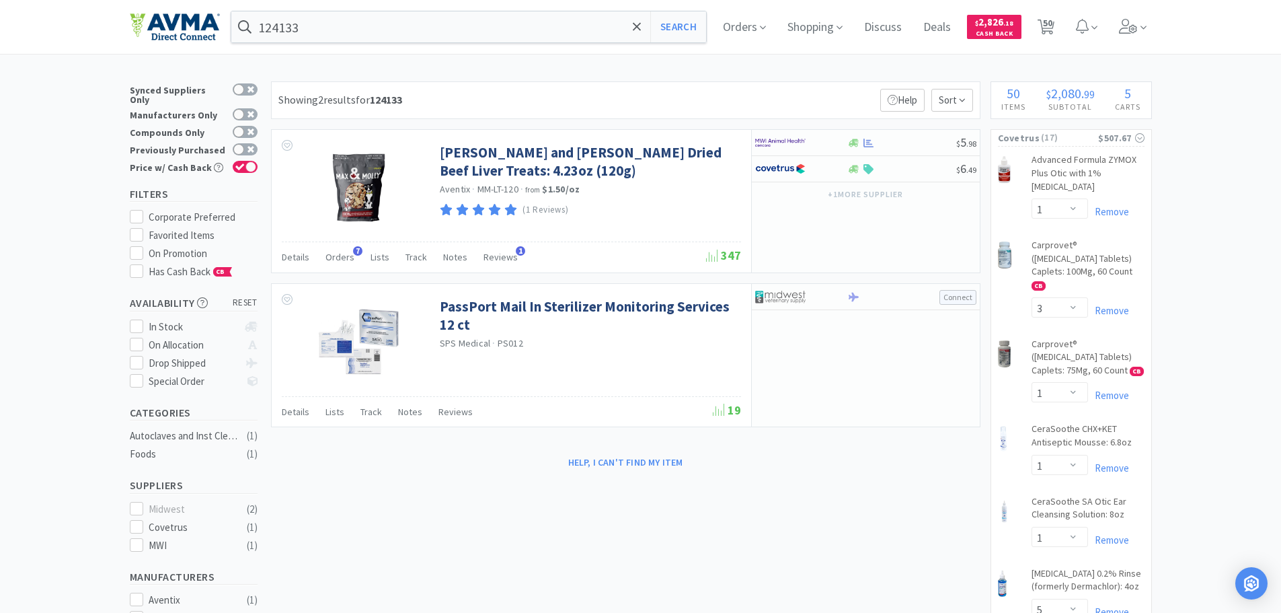
select select "1"
select select "5"
select select "2"
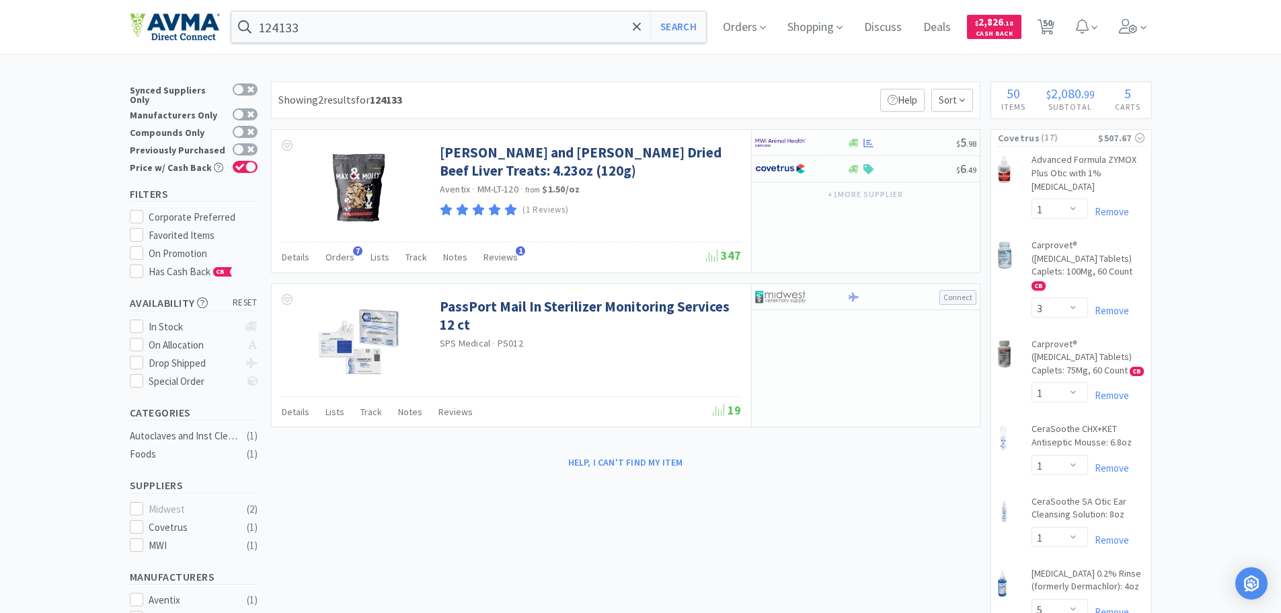
select select "1"
select select "2"
select select "1"
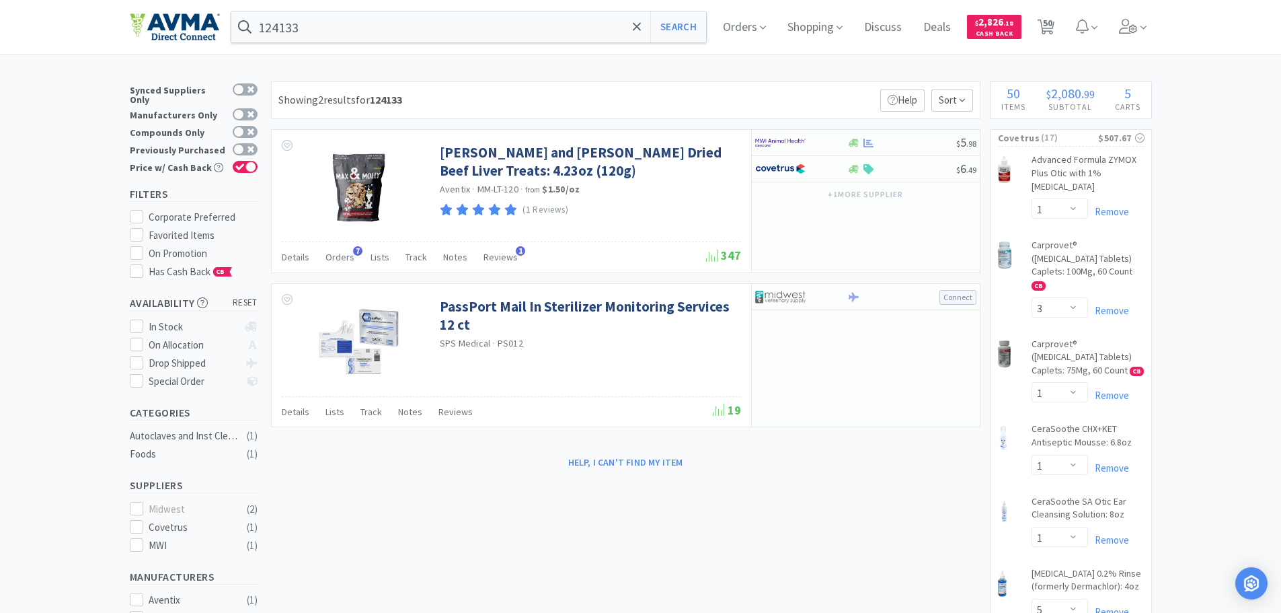
select select "1"
select select "6"
select select "2"
select select "1"
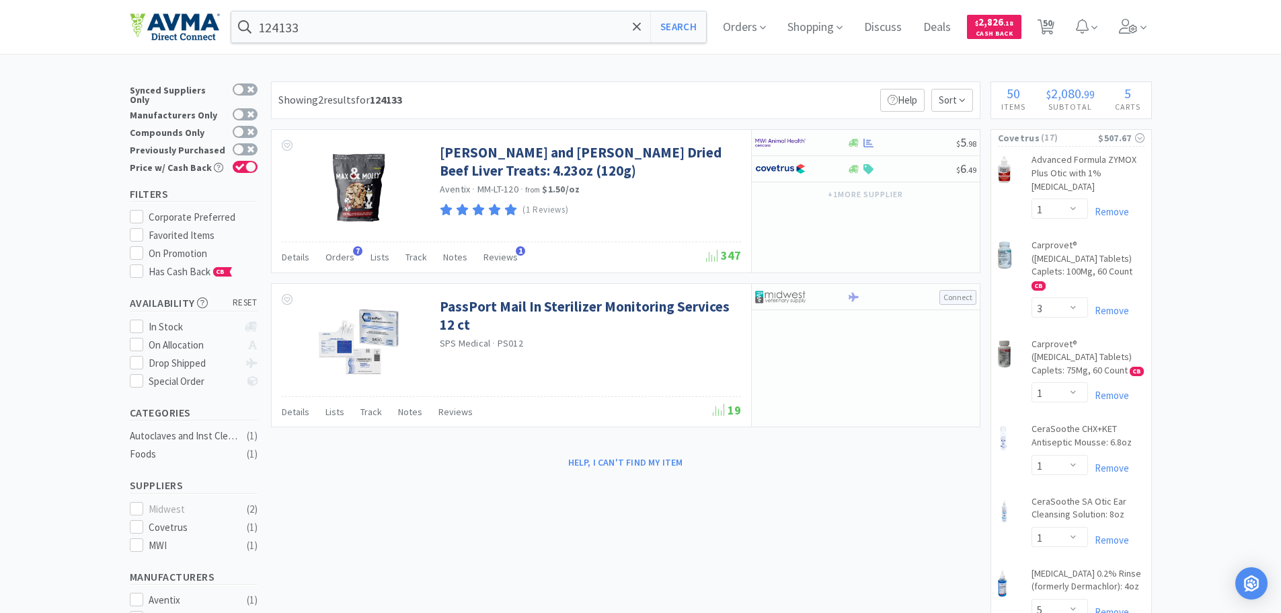
select select "1"
